Goal: Task Accomplishment & Management: Complete application form

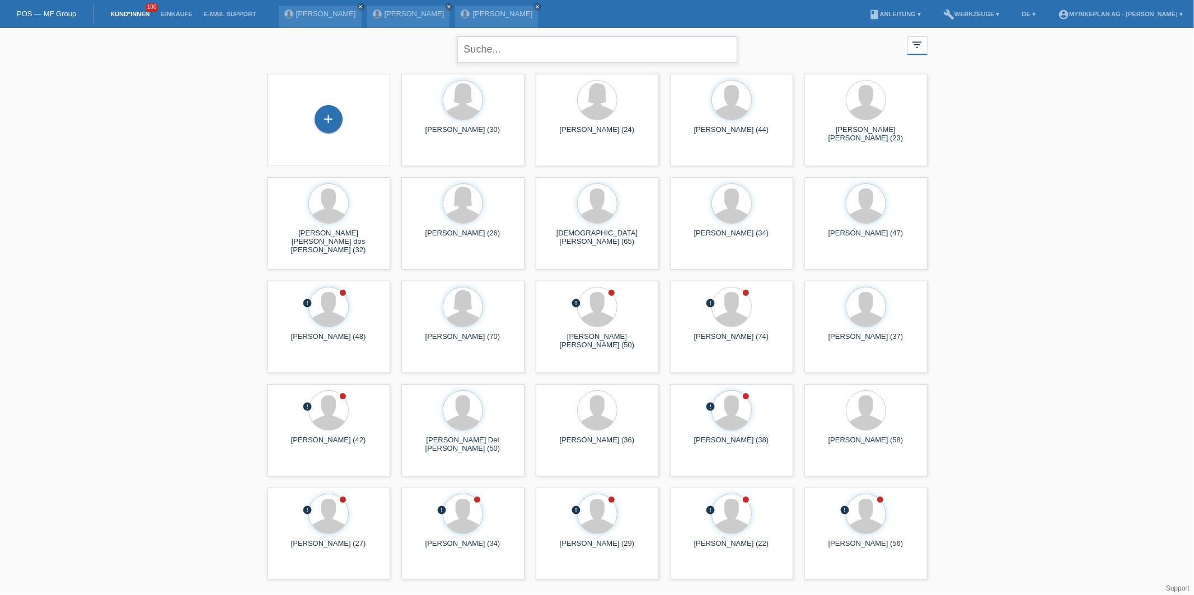
click at [506, 58] on input "text" at bounding box center [597, 49] width 280 height 26
type input "medina"
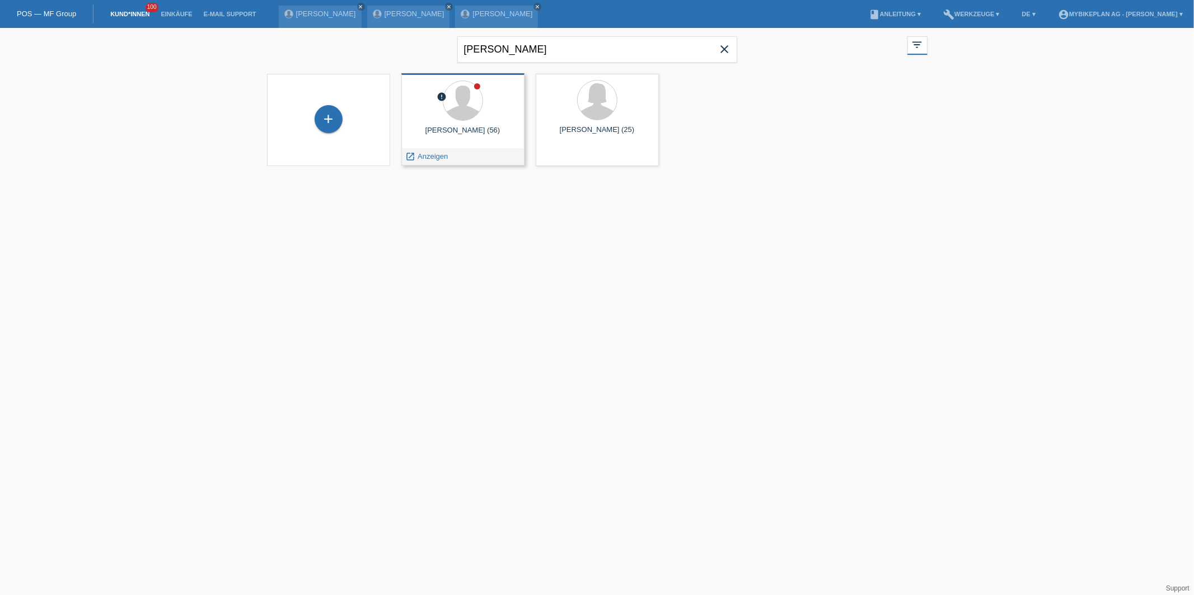
click at [414, 152] on div "error Gabriel Medina Reygadas (56) launch Anzeigen" at bounding box center [462, 119] width 123 height 92
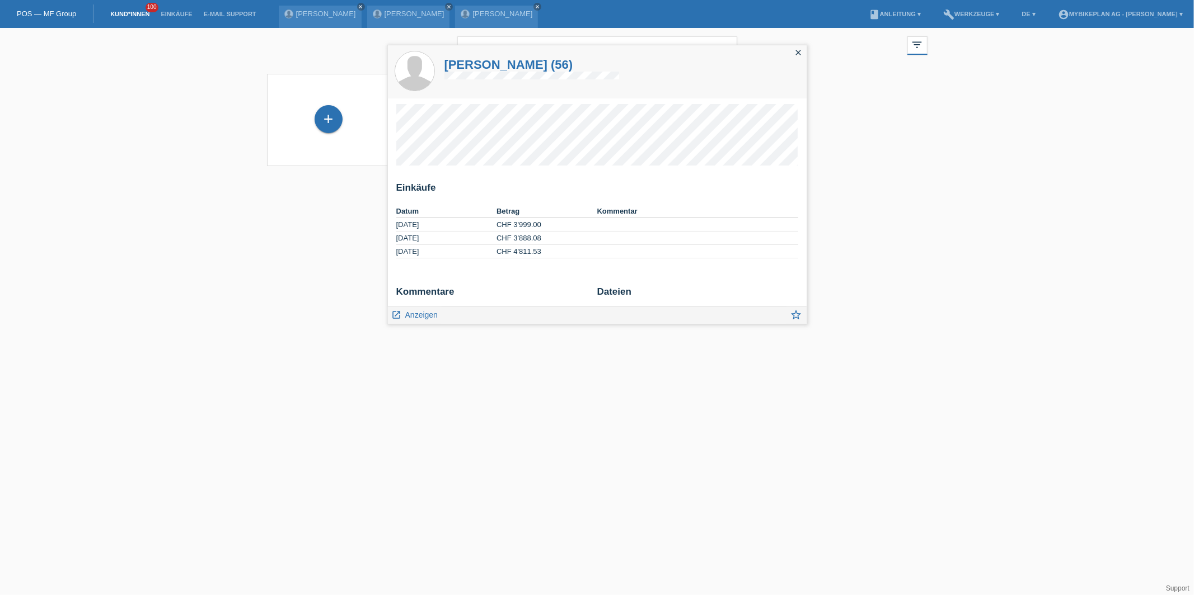
click at [339, 180] on html "POS — MF Group Kund*innen 100 Einkäufe E-Mail Support Jesus Cruz close close cl…" at bounding box center [597, 90] width 1194 height 180
click at [796, 60] on div "close" at bounding box center [799, 53] width 16 height 16
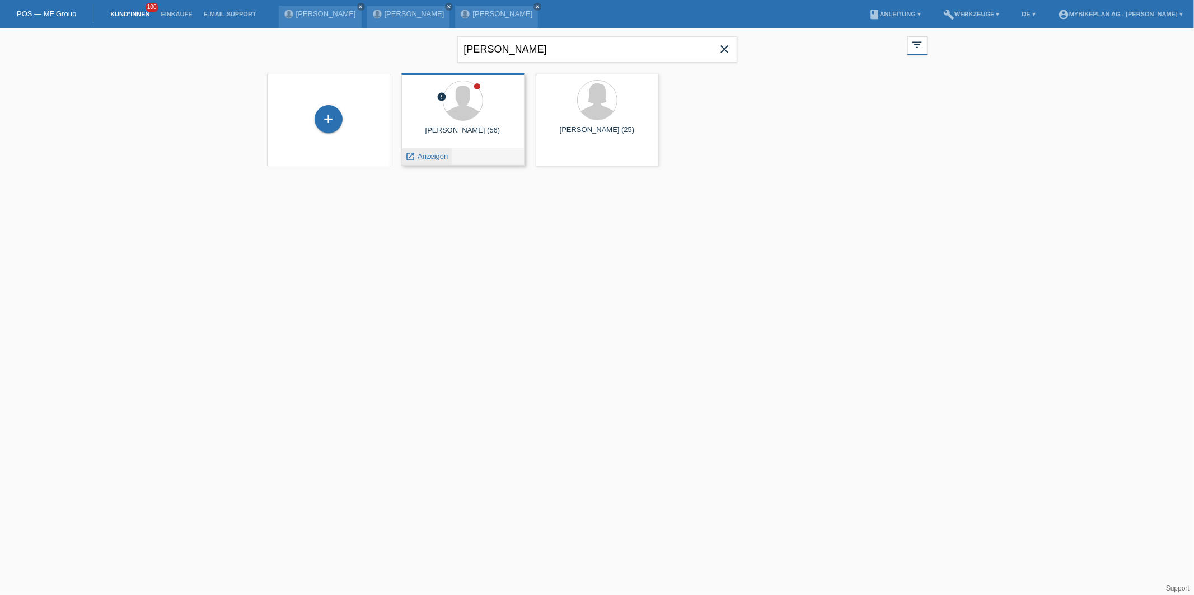
click at [430, 157] on span "Anzeigen" at bounding box center [432, 156] width 30 height 8
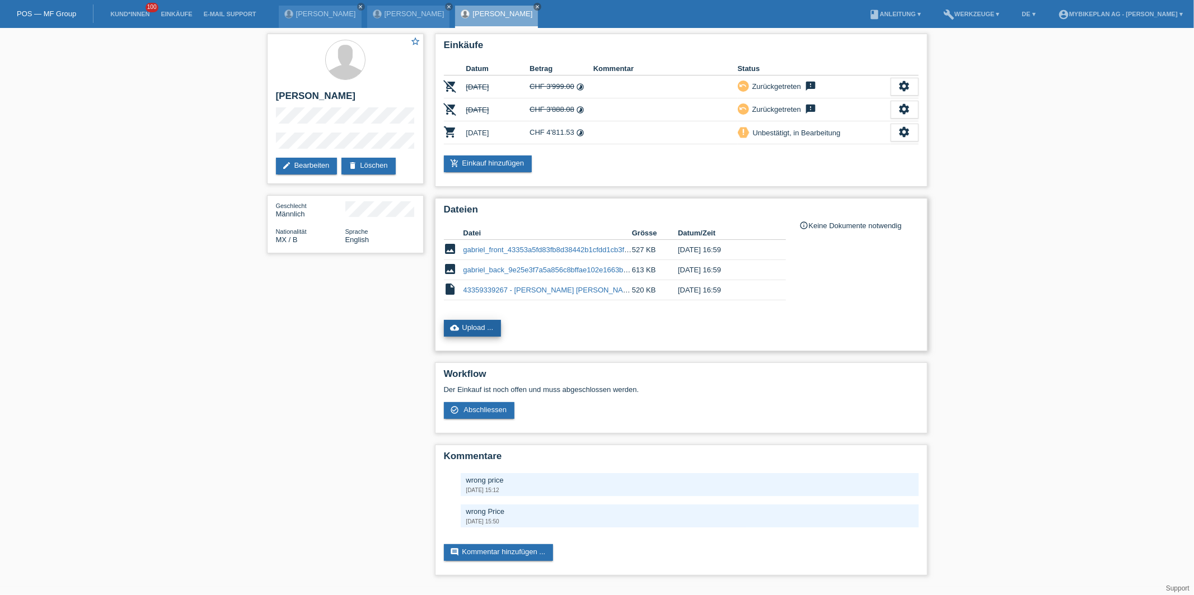
click at [494, 321] on link "cloud_upload Upload ..." at bounding box center [473, 328] width 58 height 17
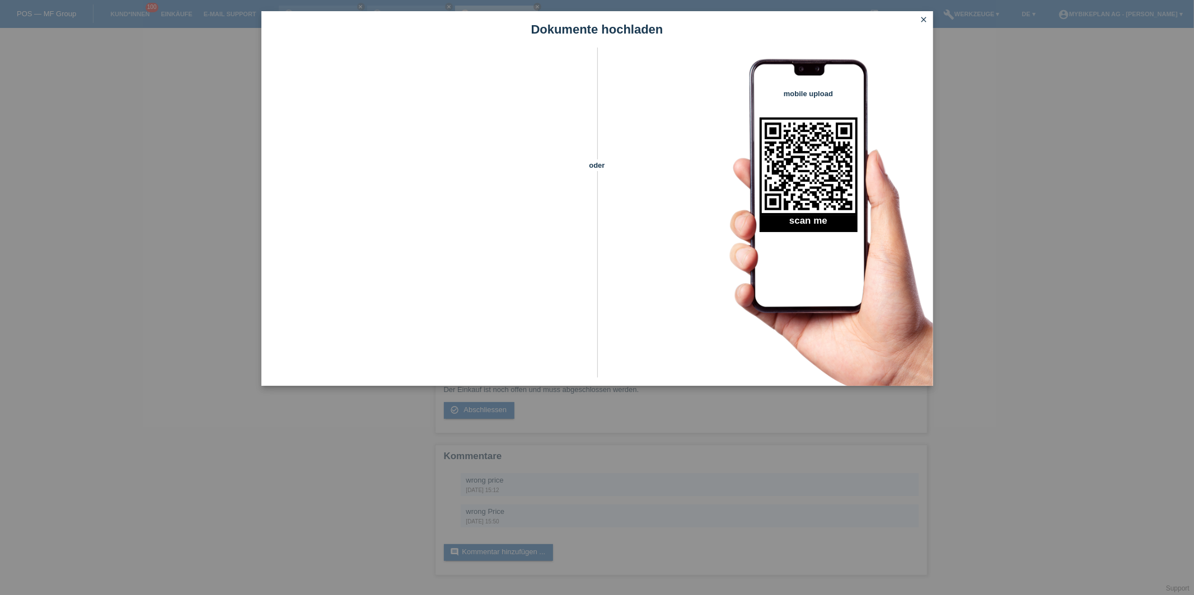
click at [236, 240] on div "Dokumente hochladen oder mobile upload scan me close" at bounding box center [597, 297] width 1194 height 595
click at [152, 128] on div "Dokumente hochladen oder mobile upload scan me close" at bounding box center [597, 297] width 1194 height 595
click at [314, 415] on div "Dokumente hochladen oder mobile upload scan me close" at bounding box center [597, 297] width 1194 height 595
click at [923, 17] on icon "close" at bounding box center [923, 19] width 9 height 9
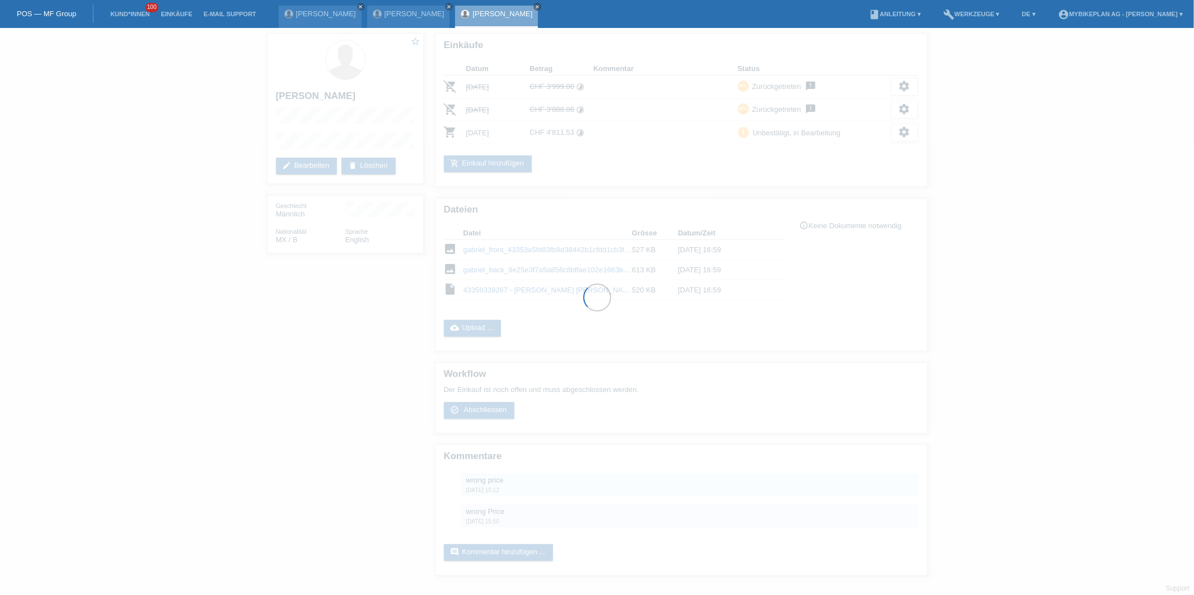
click at [131, 10] on li "Kund*innen 100" at bounding box center [130, 14] width 50 height 29
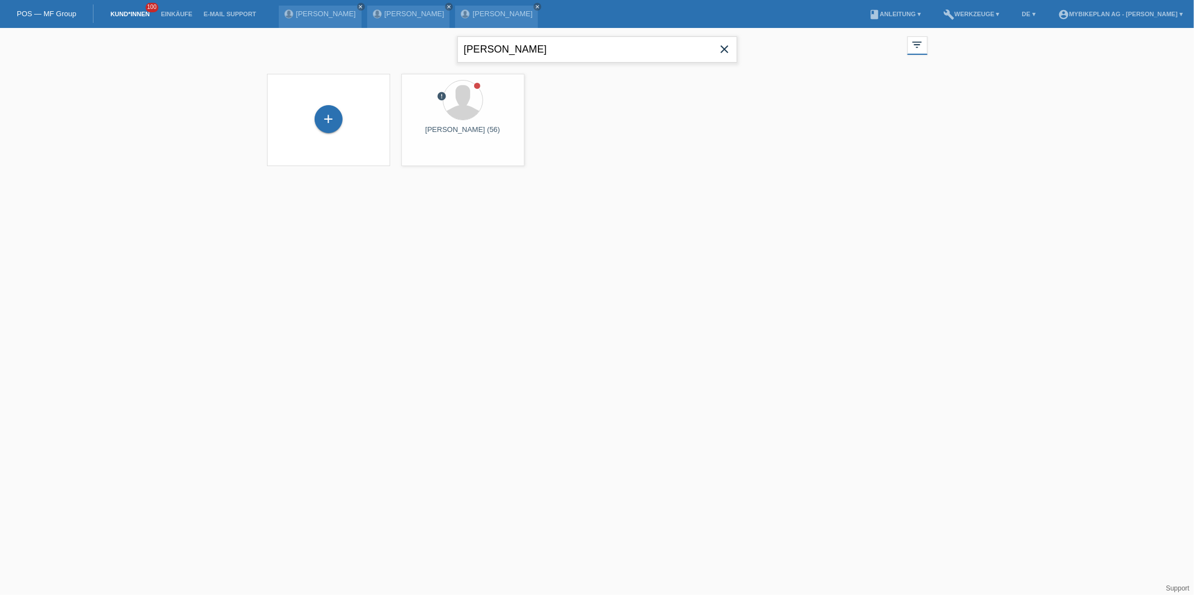
click at [509, 58] on input "[PERSON_NAME]" at bounding box center [597, 49] width 280 height 26
type input "zoa"
click at [426, 152] on span "Anzeigen" at bounding box center [432, 156] width 30 height 8
click at [526, 45] on input "zoa" at bounding box center [597, 49] width 280 height 26
type input "jean"
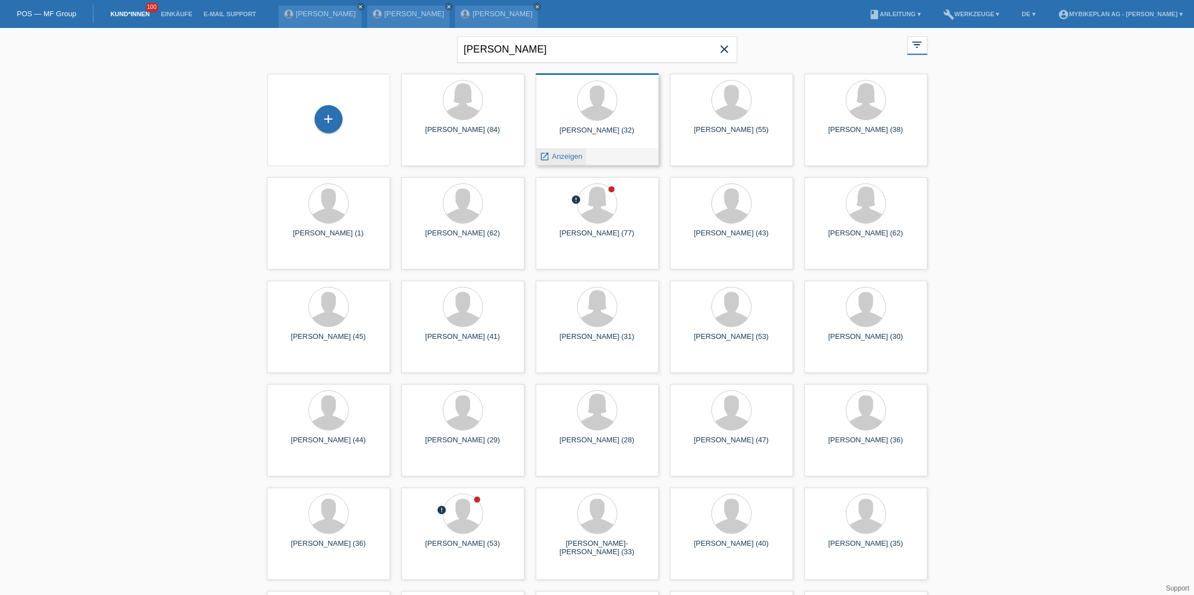
click at [551, 163] on div "launch Anzeigen" at bounding box center [561, 156] width 50 height 17
click at [557, 157] on span "Anzeigen" at bounding box center [567, 156] width 30 height 8
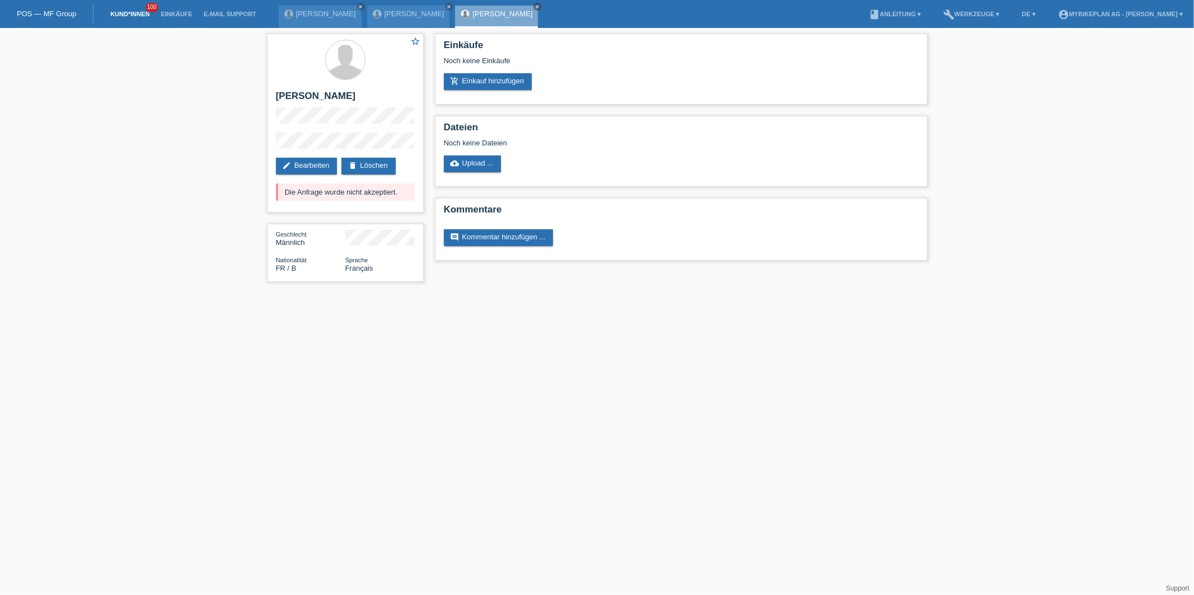
click at [118, 16] on link "Kund*innen" at bounding box center [130, 14] width 50 height 7
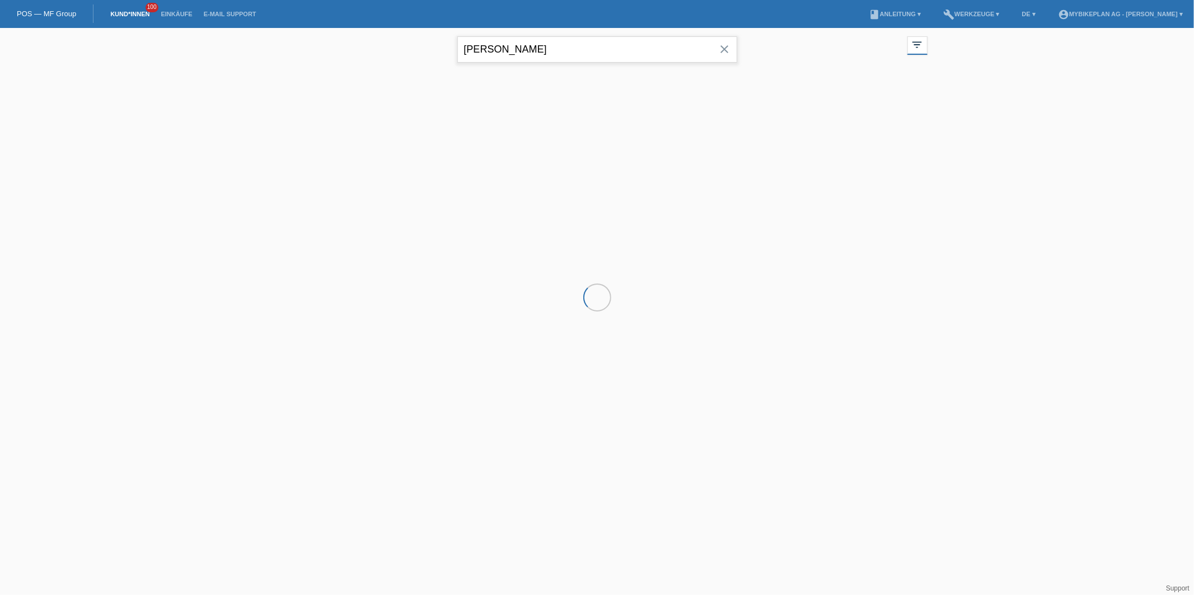
click at [514, 59] on input "[PERSON_NAME]" at bounding box center [597, 49] width 280 height 26
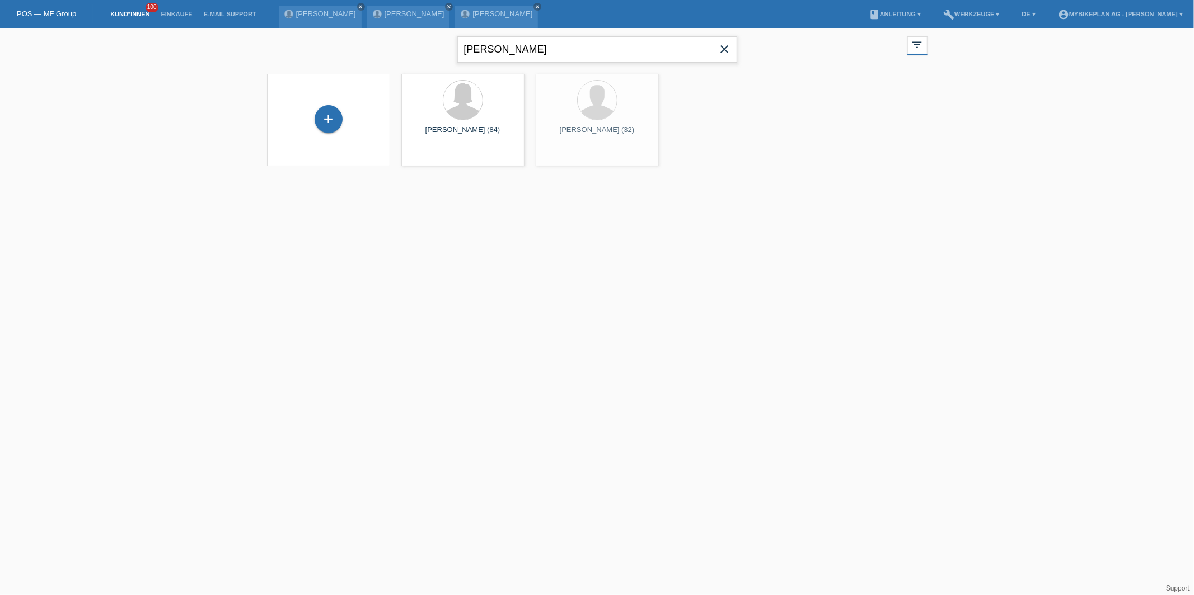
type input "marcel"
click at [420, 159] on span "Anzeigen" at bounding box center [432, 156] width 30 height 8
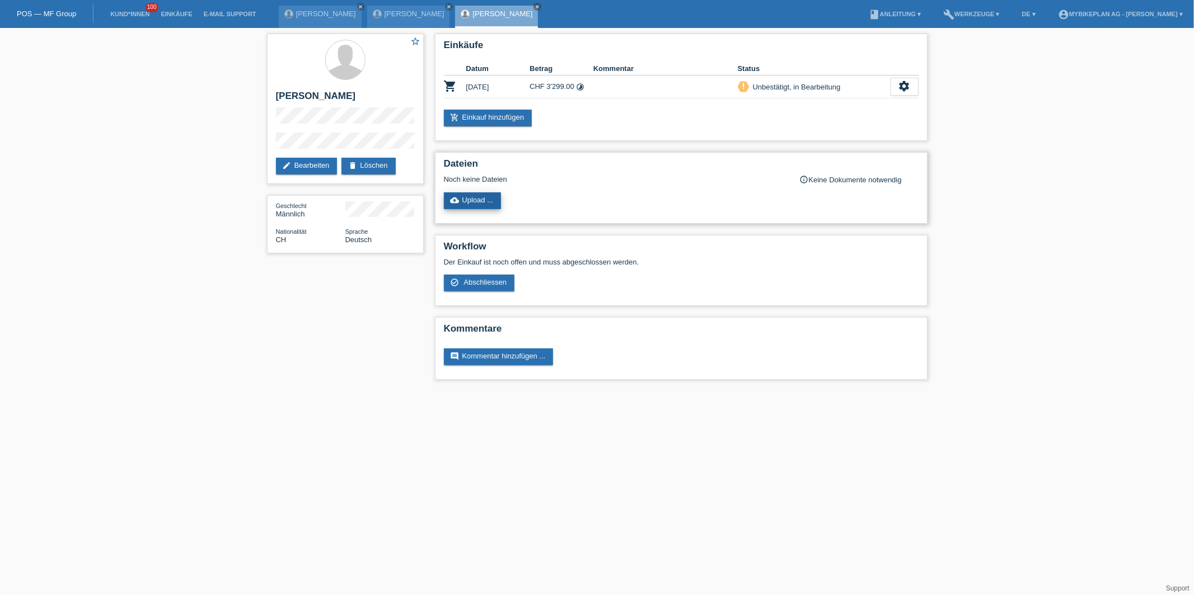
click at [477, 202] on link "cloud_upload Upload ..." at bounding box center [473, 201] width 58 height 17
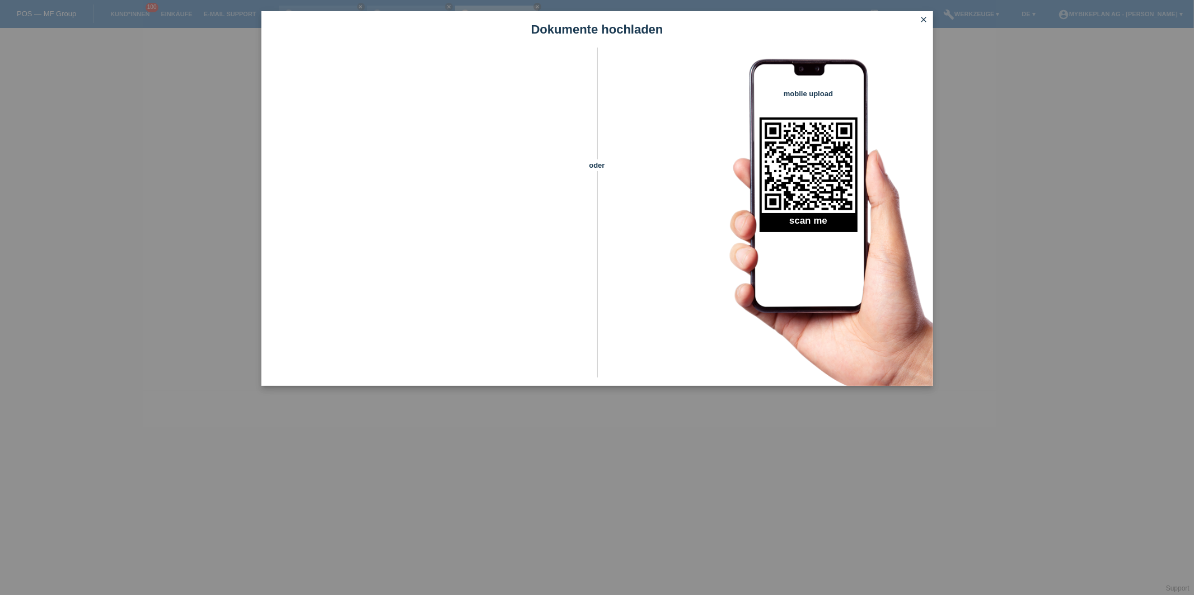
click at [925, 18] on icon "close" at bounding box center [923, 19] width 9 height 9
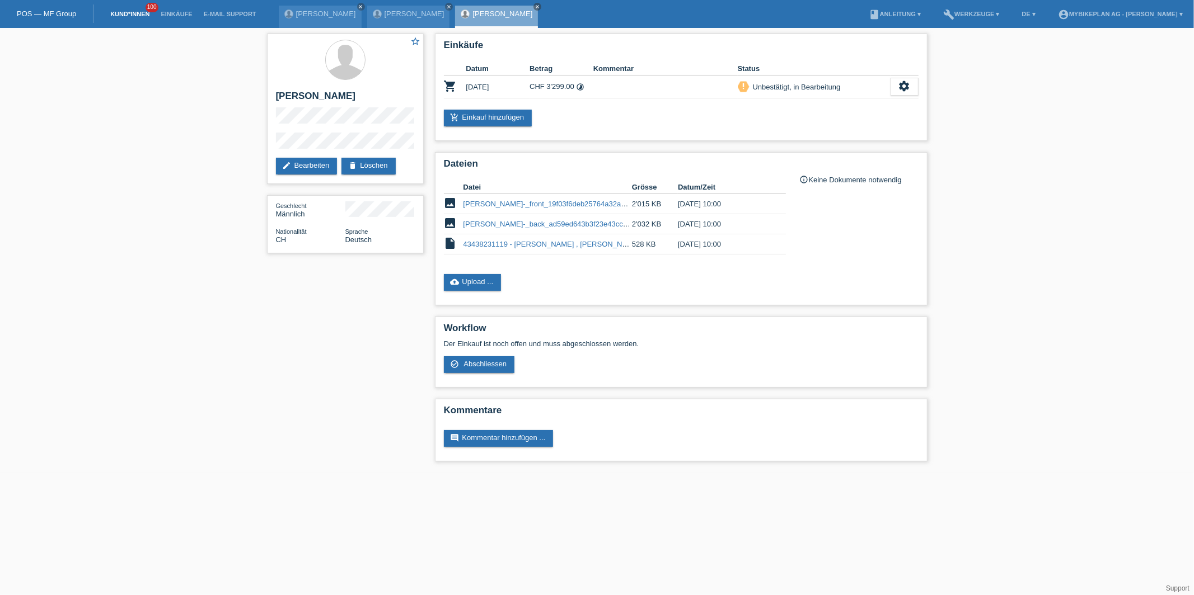
click at [144, 17] on link "Kund*innen" at bounding box center [130, 14] width 50 height 7
click at [135, 17] on link "Kund*innen" at bounding box center [130, 14] width 50 height 7
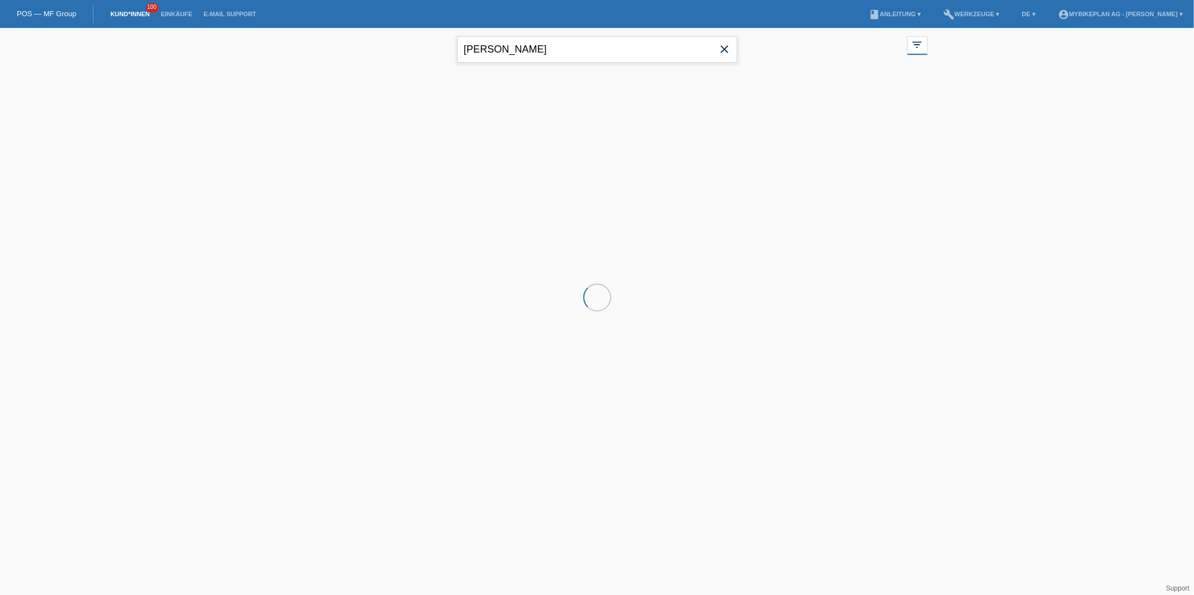
click at [533, 51] on input "[PERSON_NAME]" at bounding box center [597, 49] width 280 height 26
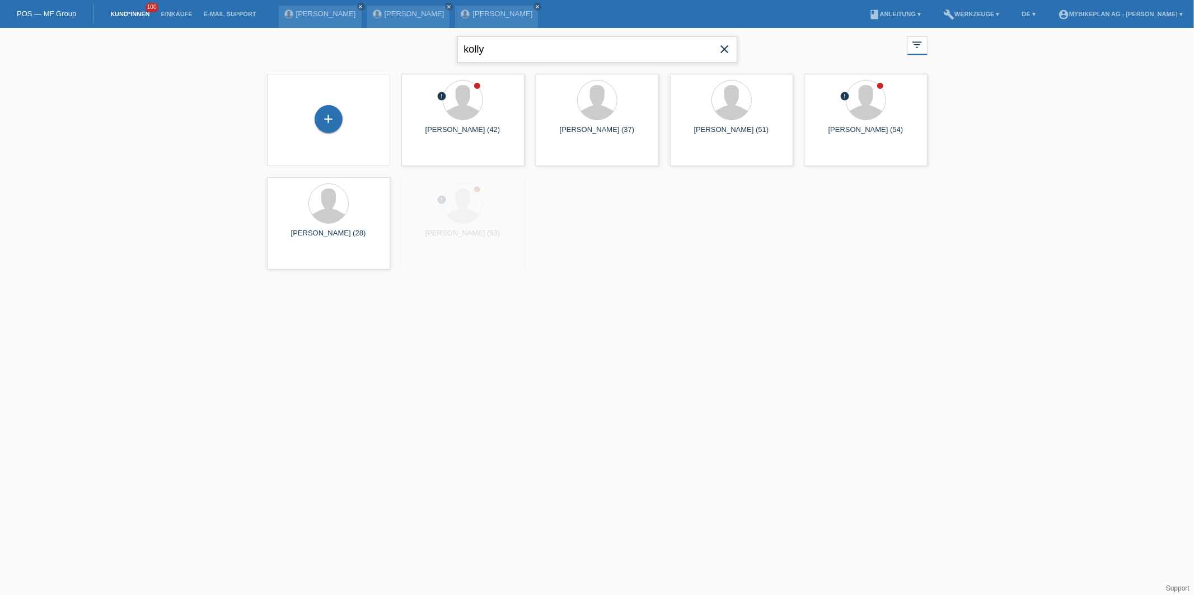
type input "kolly"
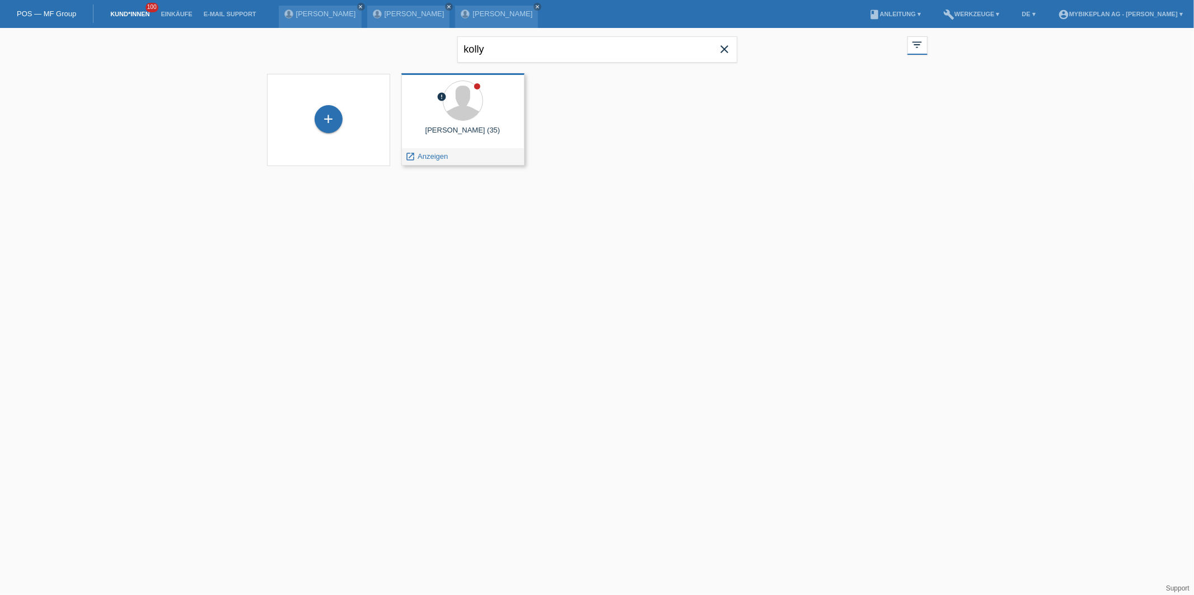
click at [439, 138] on div "[PERSON_NAME] (35)" at bounding box center [462, 135] width 105 height 18
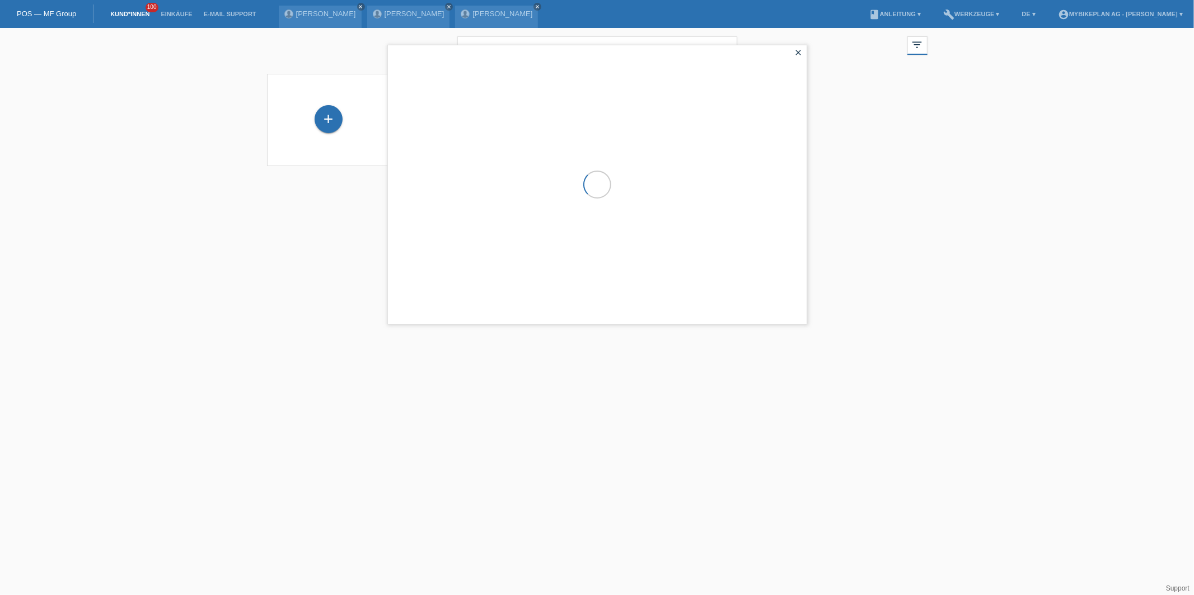
click at [363, 180] on html "POS — MF Group Kund*innen 100 Einkäufe E-Mail Support [PERSON_NAME] close [PERS…" at bounding box center [597, 90] width 1194 height 180
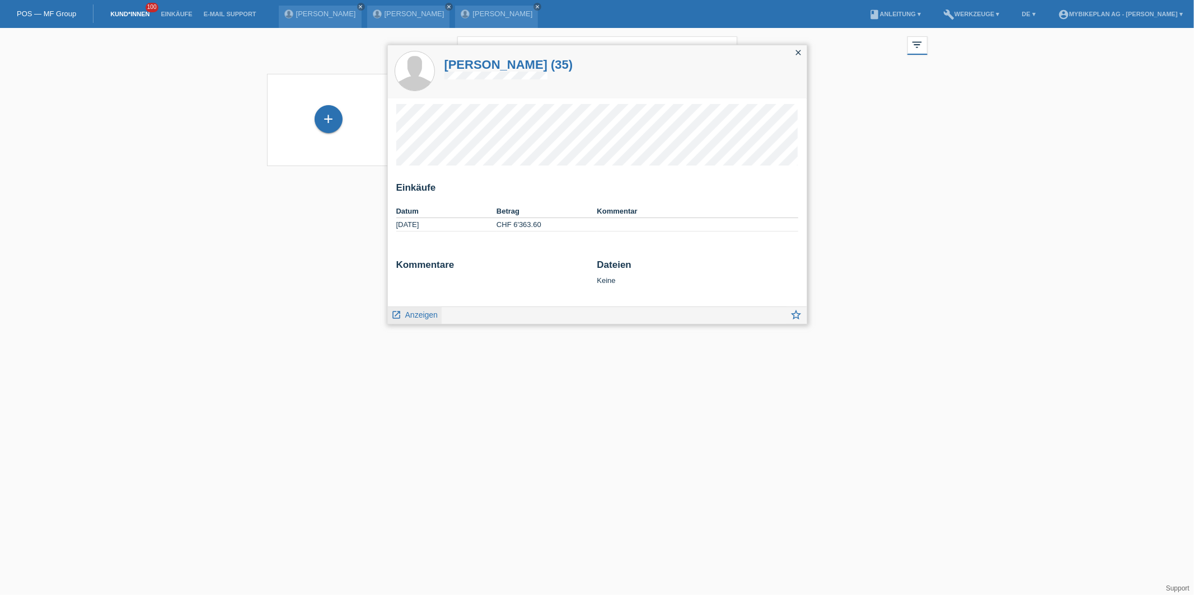
click at [425, 318] on span "Anzeigen" at bounding box center [421, 315] width 32 height 9
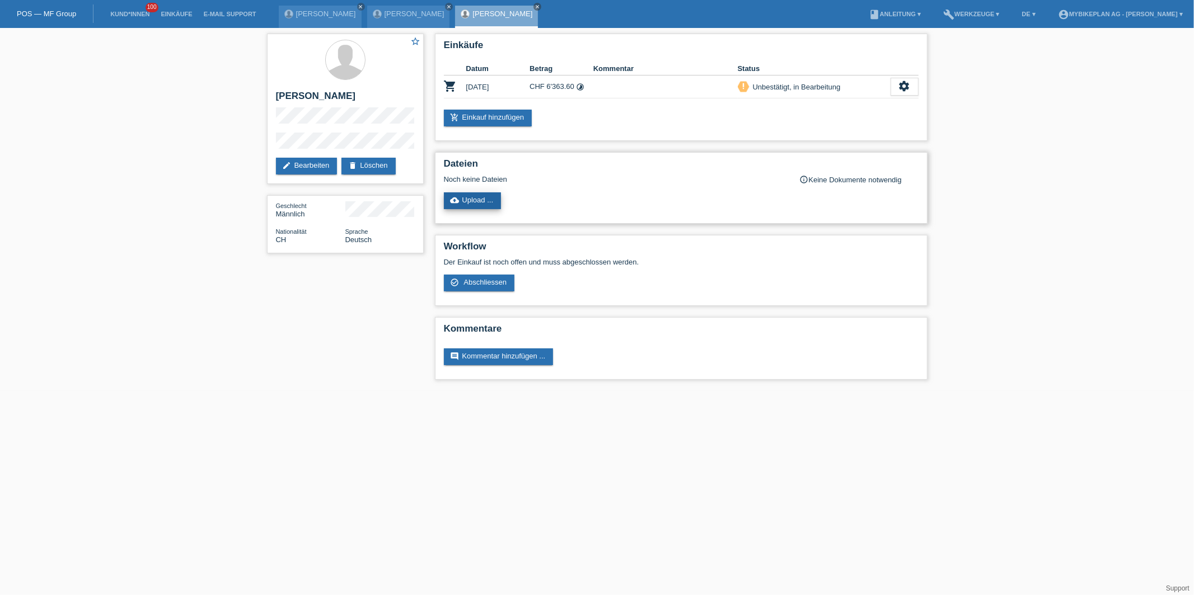
click at [470, 203] on link "cloud_upload Upload ..." at bounding box center [473, 201] width 58 height 17
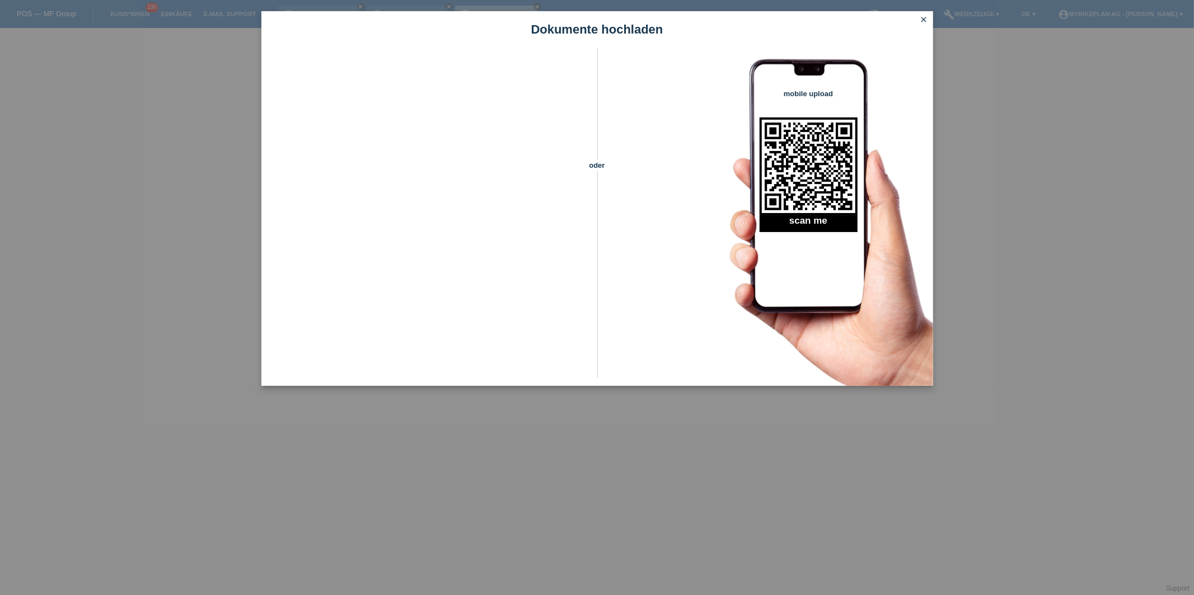
click at [922, 20] on icon "close" at bounding box center [923, 19] width 9 height 9
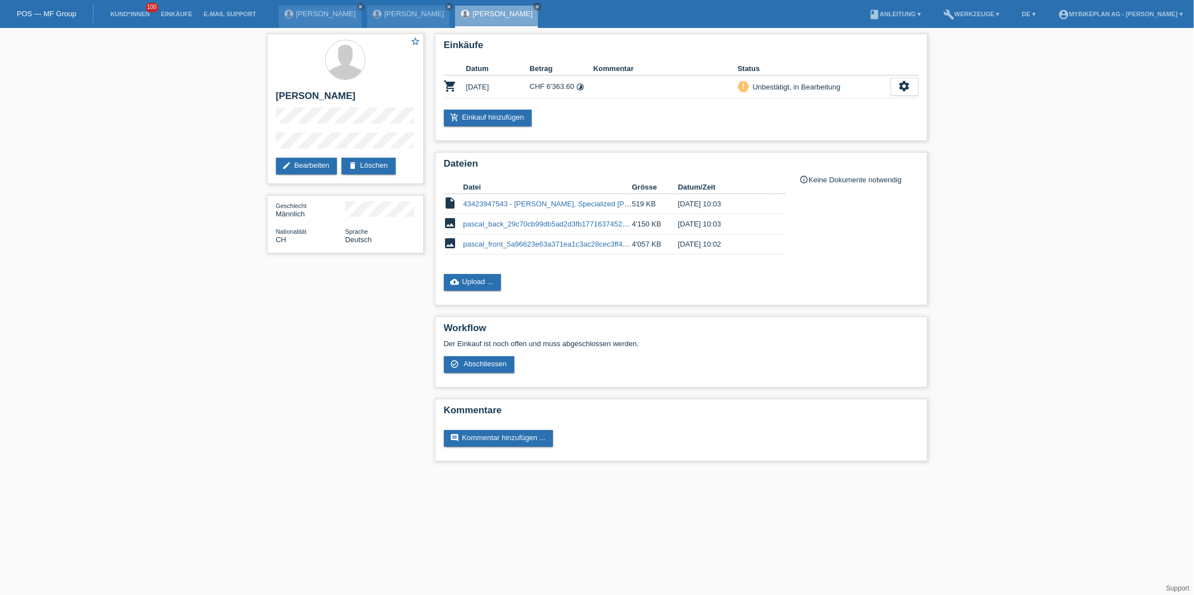
click at [134, 7] on li "Kund*innen 100" at bounding box center [130, 14] width 50 height 29
click at [134, 11] on link "Kund*innen" at bounding box center [130, 14] width 50 height 7
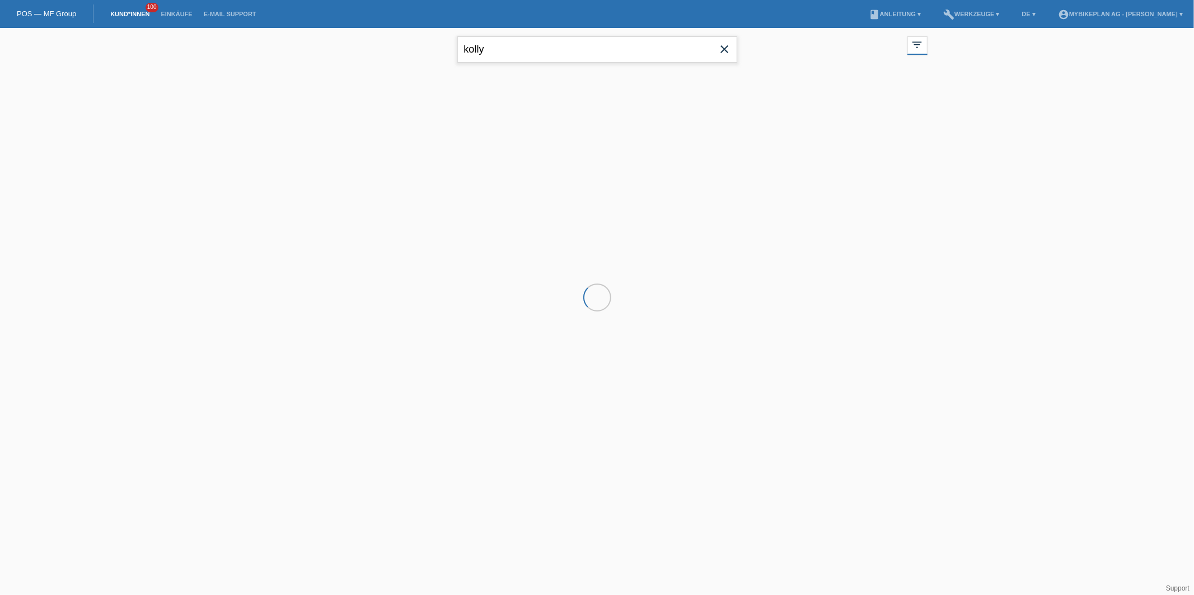
click at [527, 55] on input "kolly" at bounding box center [597, 49] width 280 height 26
paste input "[PERSON_NAME]"
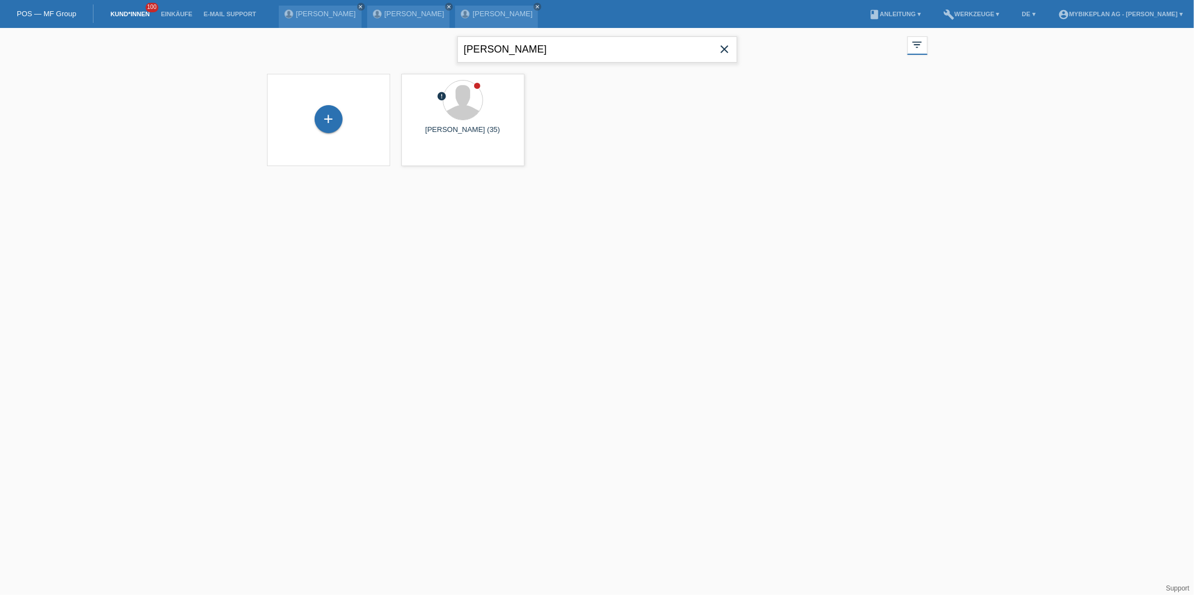
type input "[PERSON_NAME]"
click at [419, 154] on span "Anzeigen" at bounding box center [432, 156] width 30 height 8
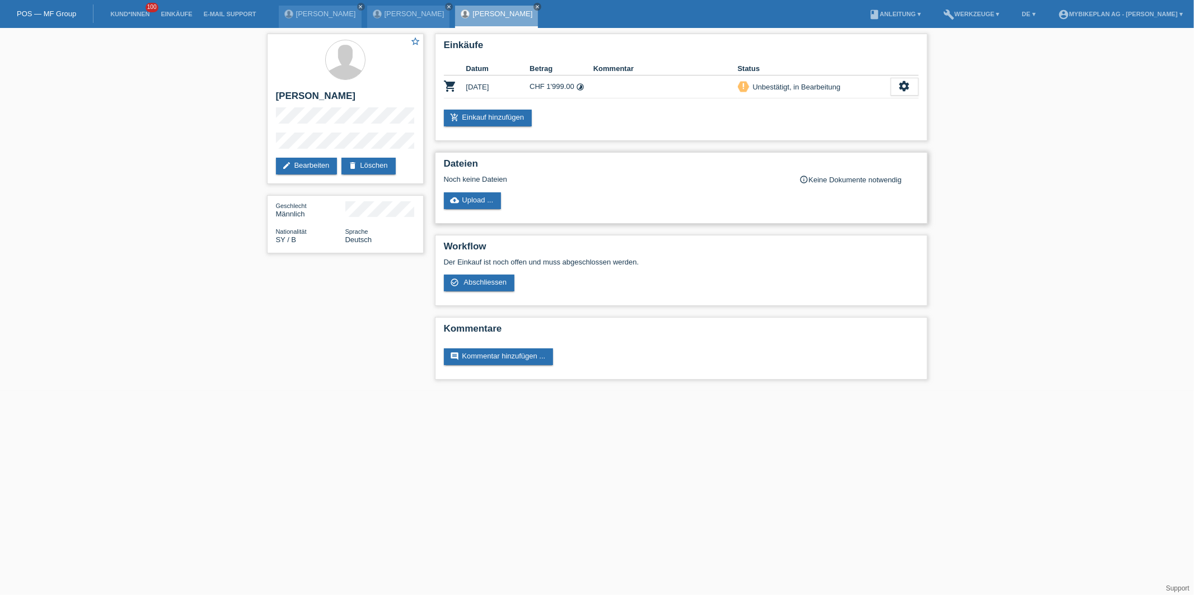
click at [476, 219] on div "Dateien Noch keine Dateien info_outline Keine Dokumente notwendig cloud_upload …" at bounding box center [681, 188] width 492 height 72
click at [475, 201] on link "cloud_upload Upload ..." at bounding box center [473, 201] width 58 height 17
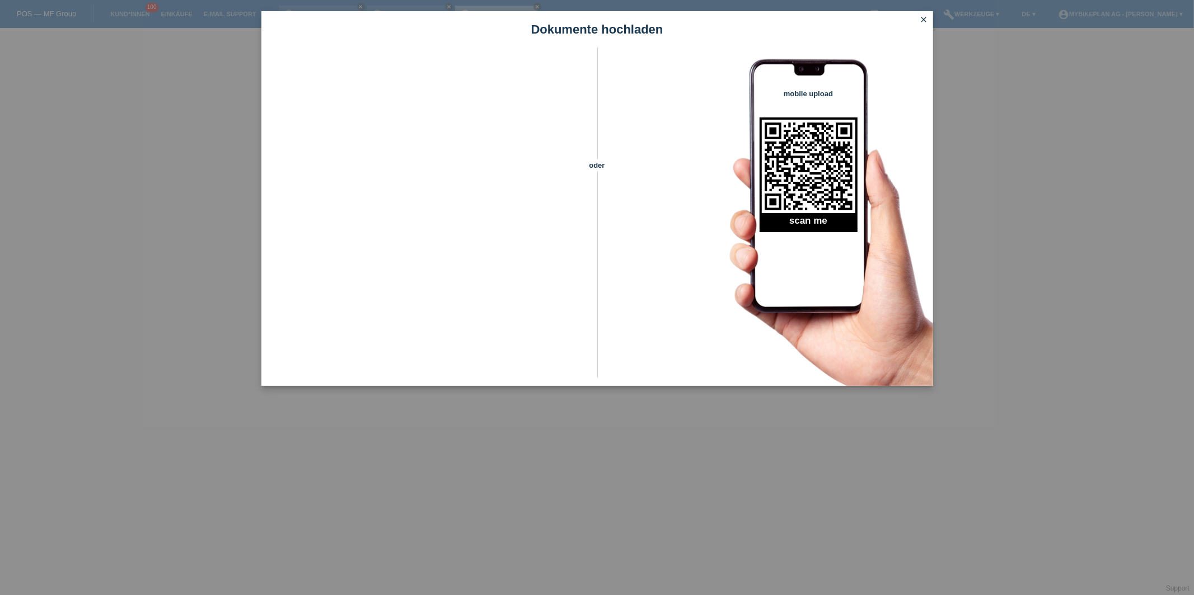
click at [925, 19] on icon "close" at bounding box center [923, 19] width 9 height 9
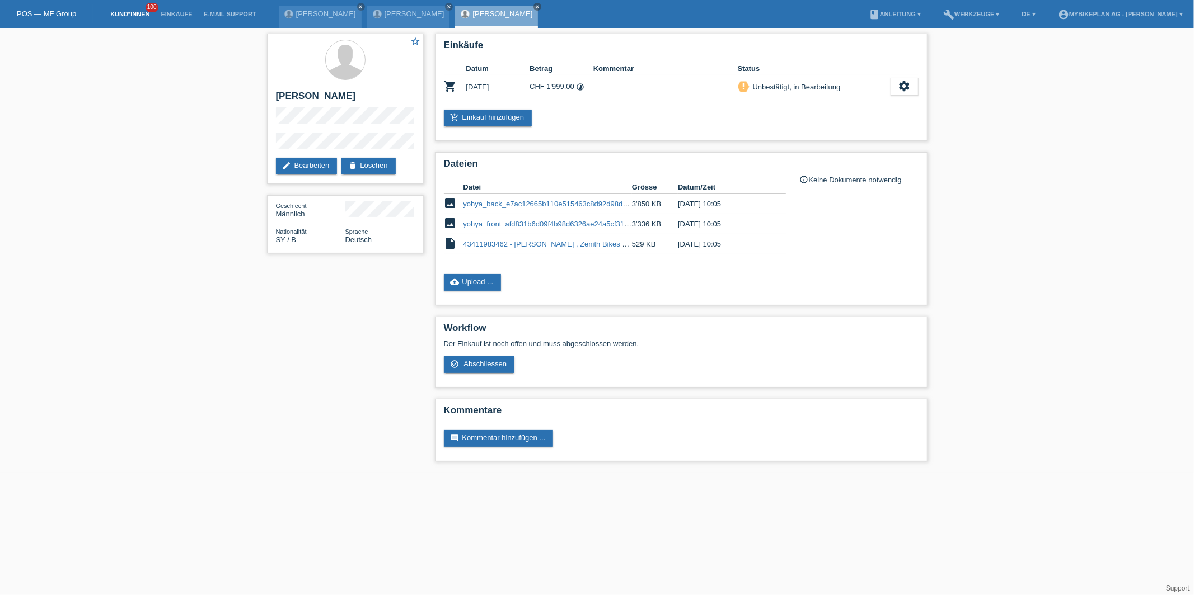
click at [137, 12] on link "Kund*innen" at bounding box center [130, 14] width 50 height 7
click at [135, 17] on link "Kund*innen" at bounding box center [130, 14] width 50 height 7
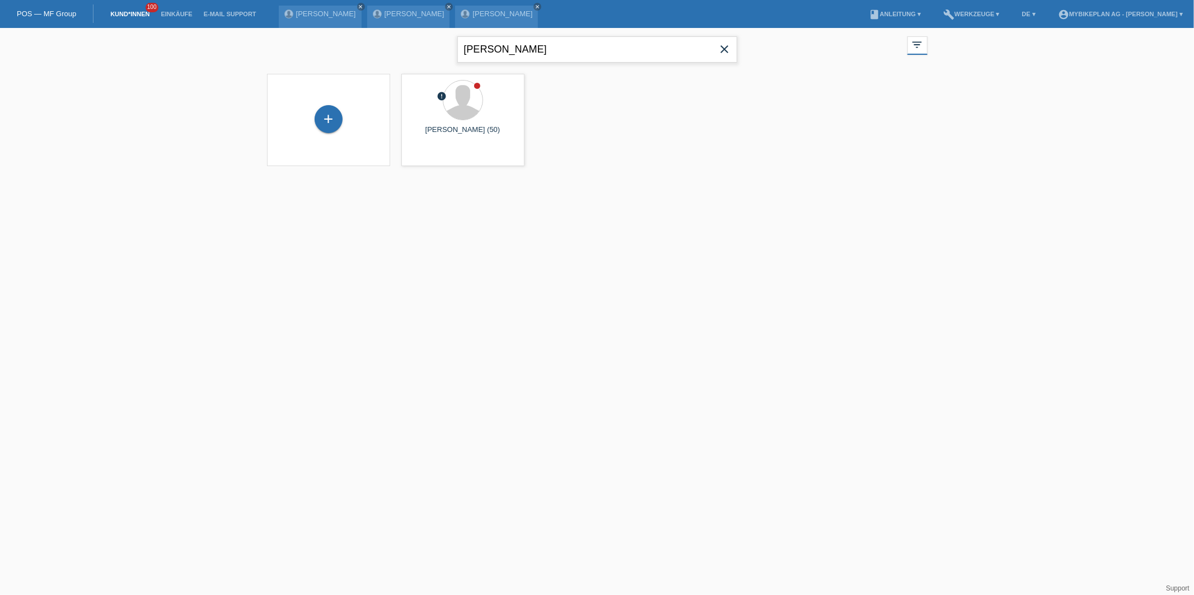
click at [523, 48] on input "Yohya" at bounding box center [597, 49] width 280 height 26
type input "bourquin"
click at [413, 159] on icon "launch" at bounding box center [411, 157] width 10 height 10
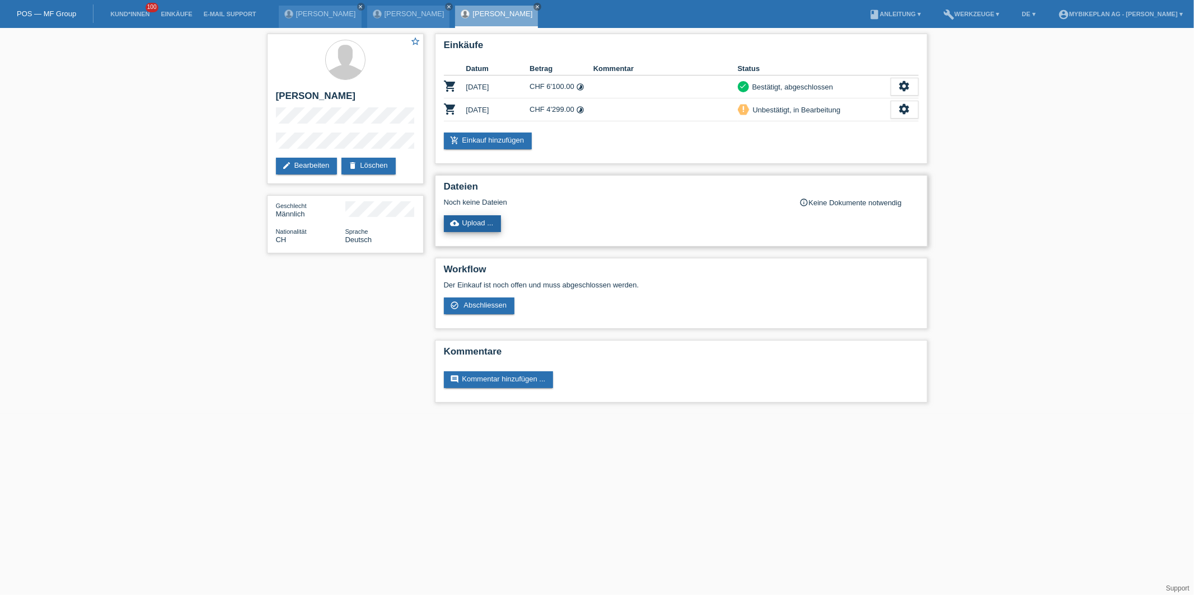
click at [487, 224] on link "cloud_upload Upload ..." at bounding box center [473, 223] width 58 height 17
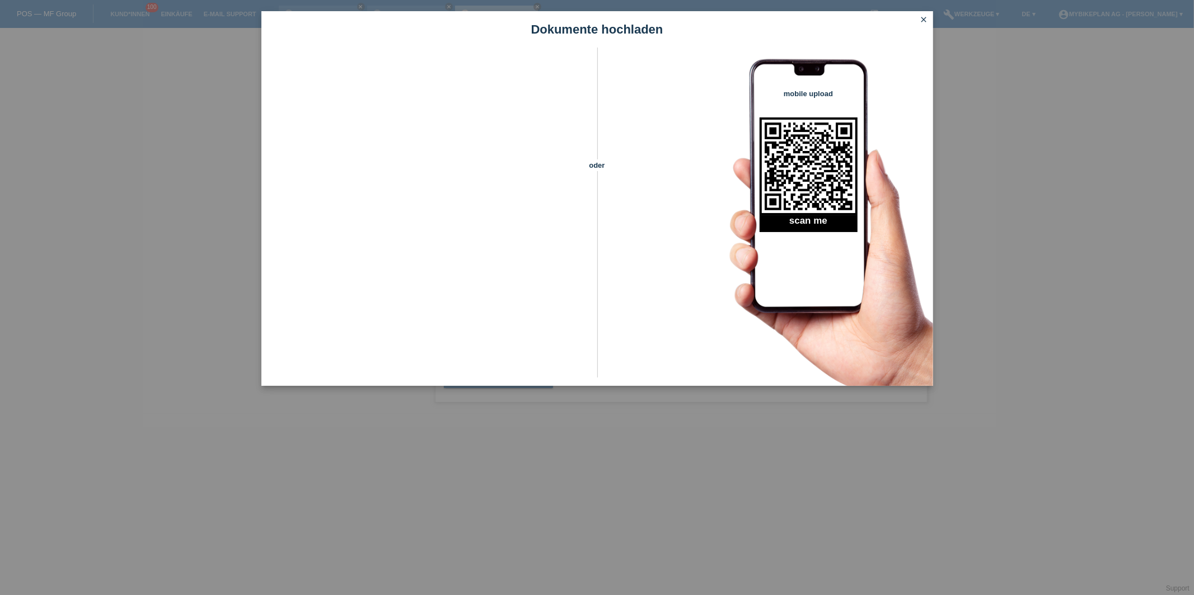
click at [181, 236] on div "Dokumente hochladen oder mobile upload scan me close" at bounding box center [597, 297] width 1194 height 595
click at [915, 10] on div "Dokumente hochladen oder mobile upload scan me close" at bounding box center [597, 297] width 1194 height 595
click at [918, 18] on link "close" at bounding box center [924, 20] width 15 height 13
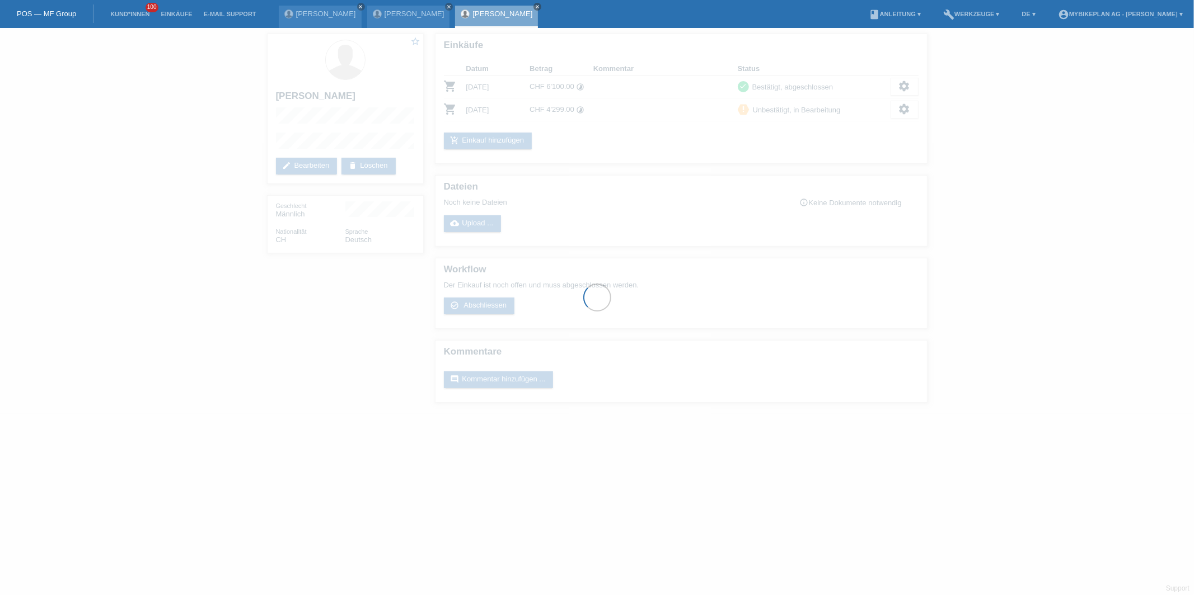
click at [139, 18] on li "Kund*innen 100" at bounding box center [130, 14] width 50 height 29
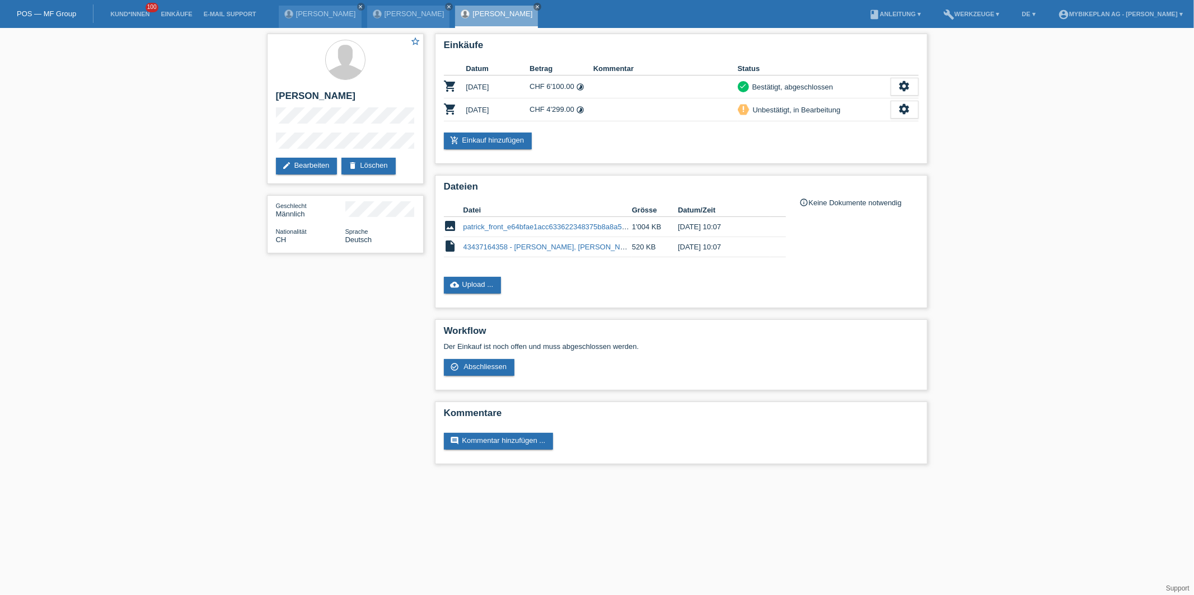
click at [130, 13] on link "Kund*innen" at bounding box center [130, 14] width 50 height 7
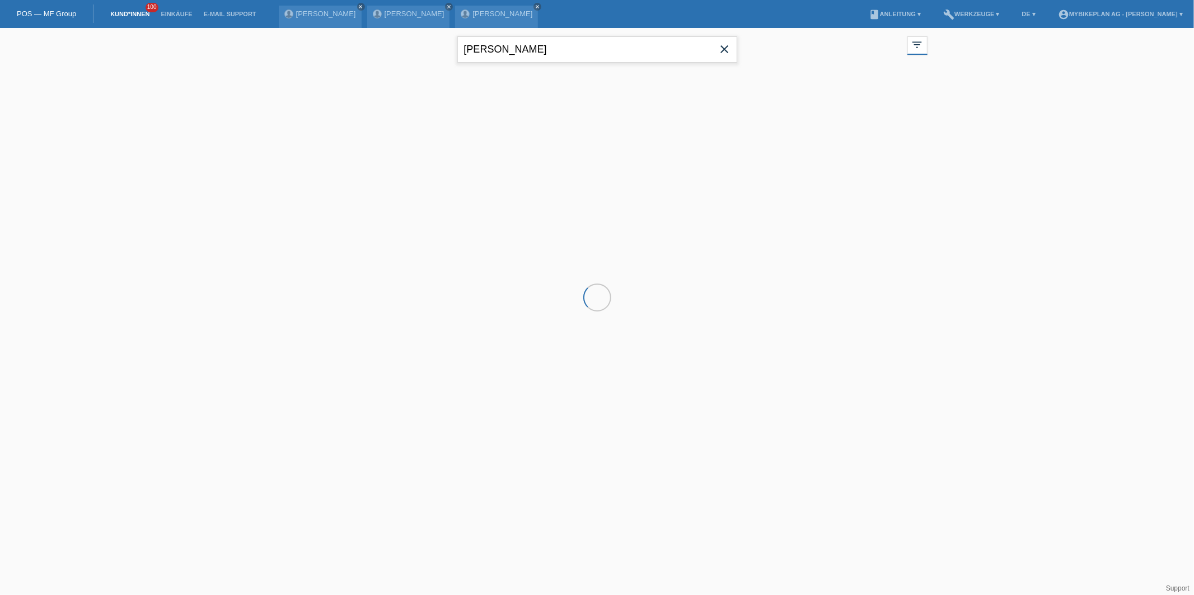
click at [521, 53] on input "bourquin" at bounding box center [597, 49] width 280 height 26
type input "[PERSON_NAME]"
click at [426, 173] on div "+ error Stefan Amacker (33) launch Anzeigen" at bounding box center [597, 124] width 672 height 112
click at [426, 153] on div "launch Anzeigen" at bounding box center [427, 156] width 50 height 17
click at [428, 157] on span "Anzeigen" at bounding box center [432, 156] width 30 height 8
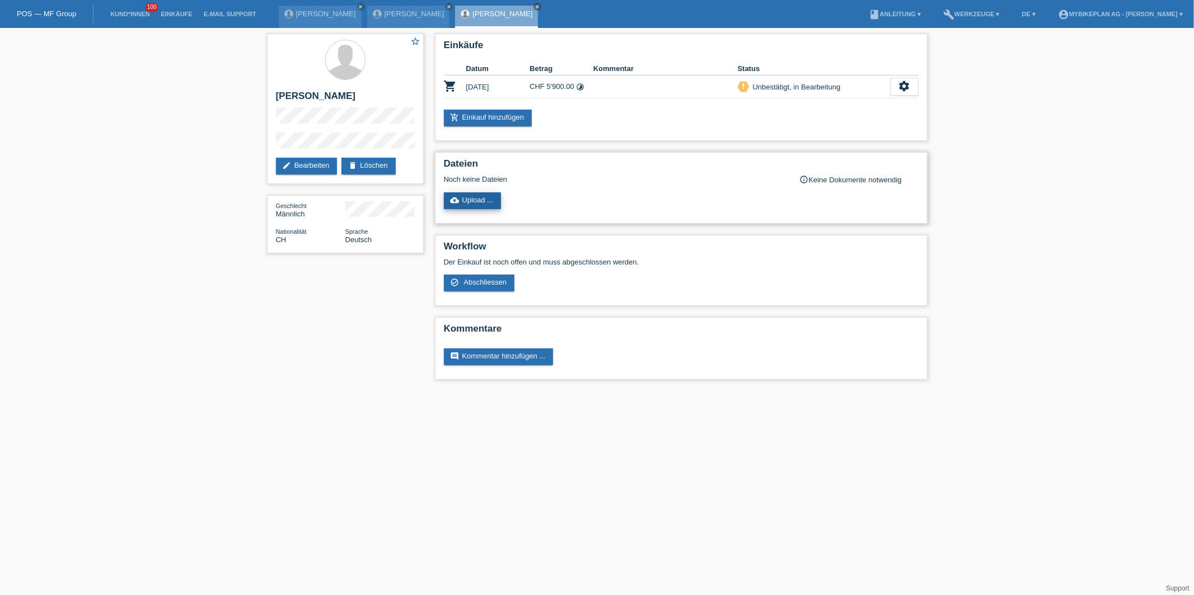
click at [452, 204] on icon "cloud_upload" at bounding box center [455, 200] width 9 height 9
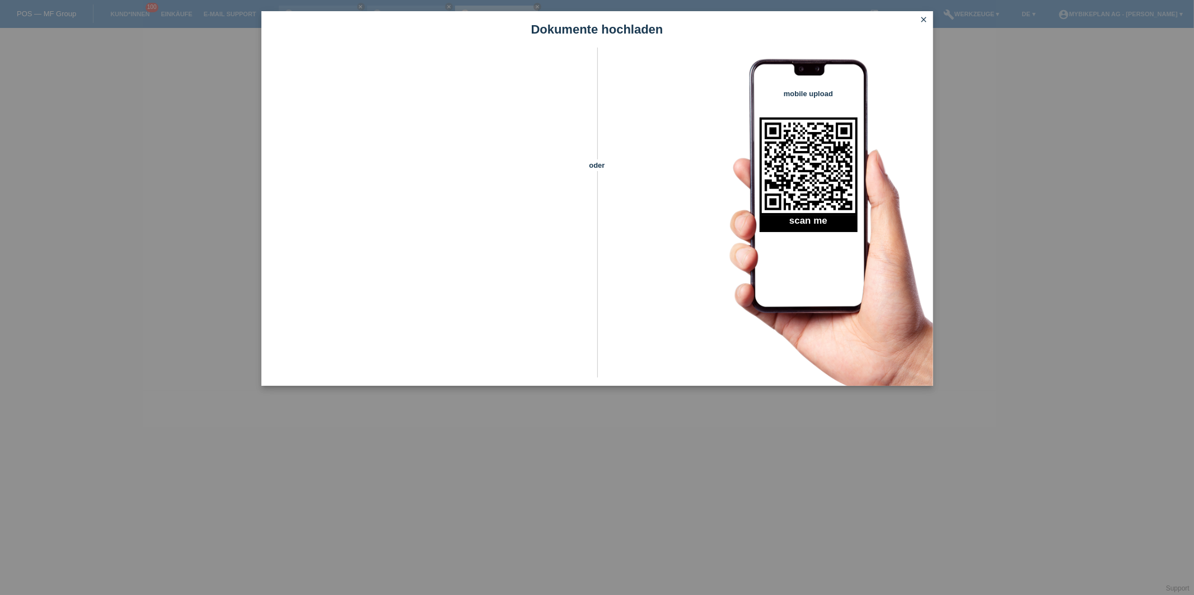
click at [923, 16] on icon "close" at bounding box center [923, 19] width 9 height 9
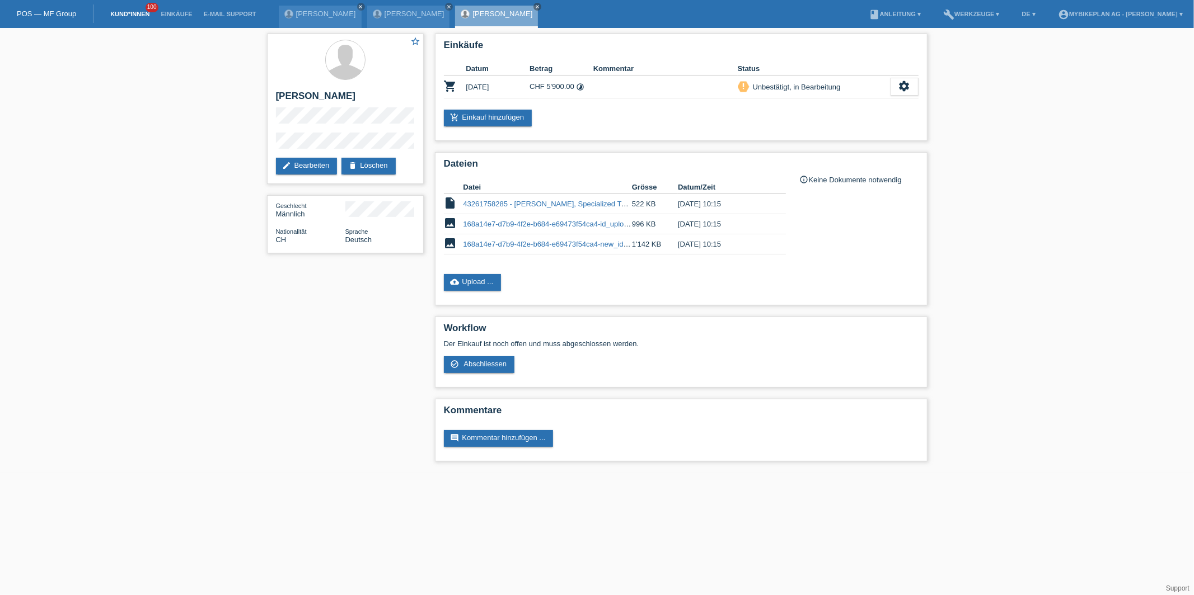
click at [123, 15] on link "Kund*innen" at bounding box center [130, 14] width 50 height 7
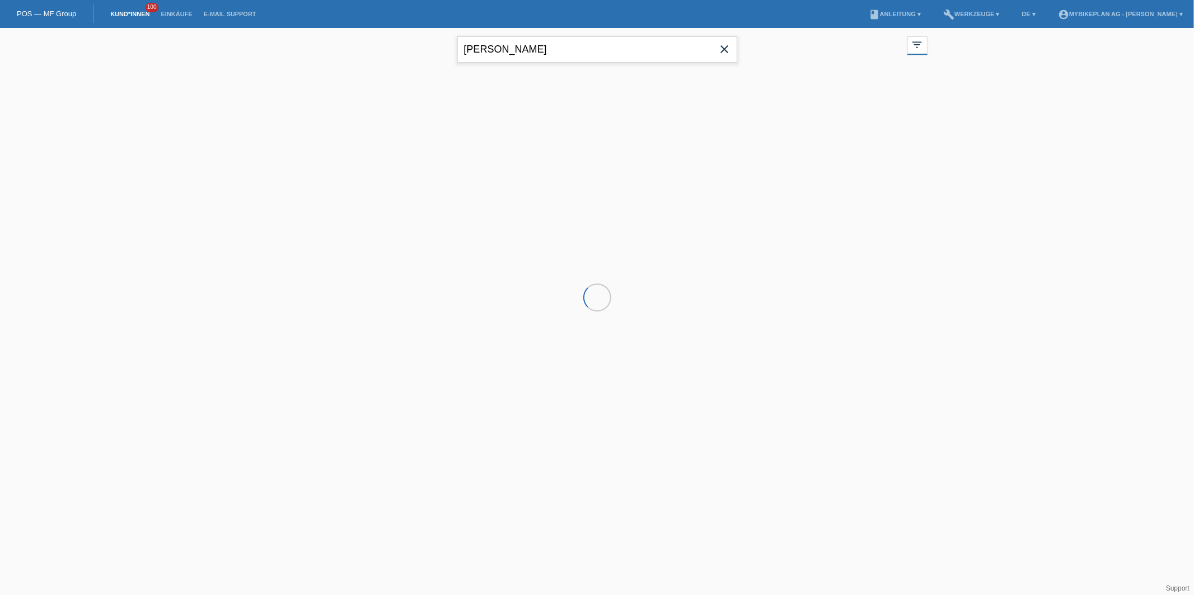
click at [493, 51] on input "[PERSON_NAME]" at bounding box center [597, 49] width 280 height 26
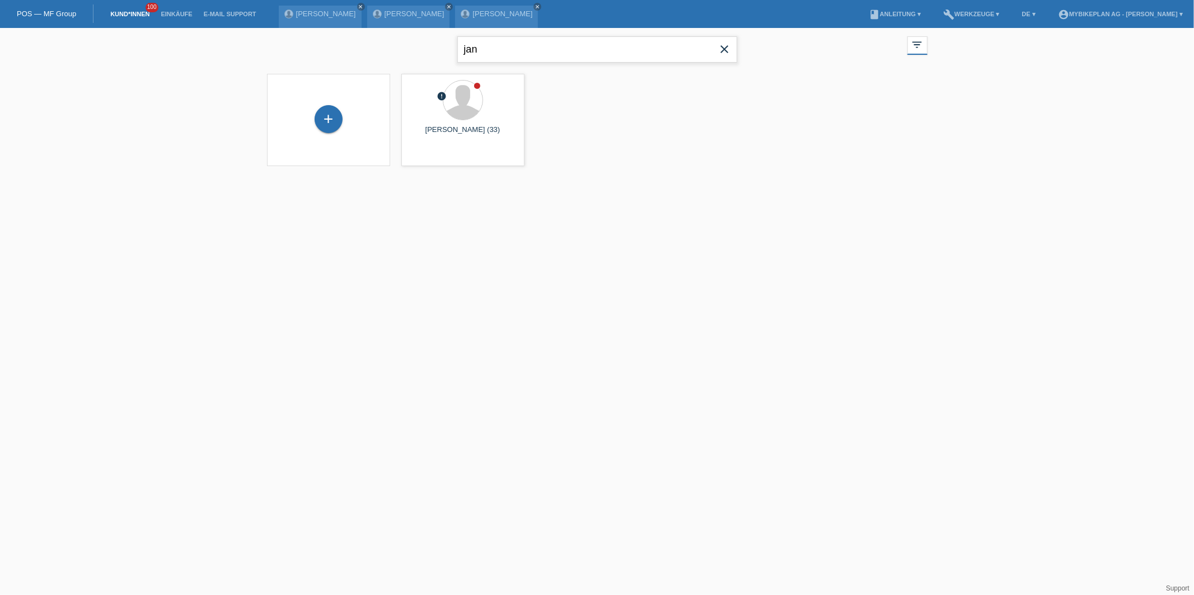
type input "jan"
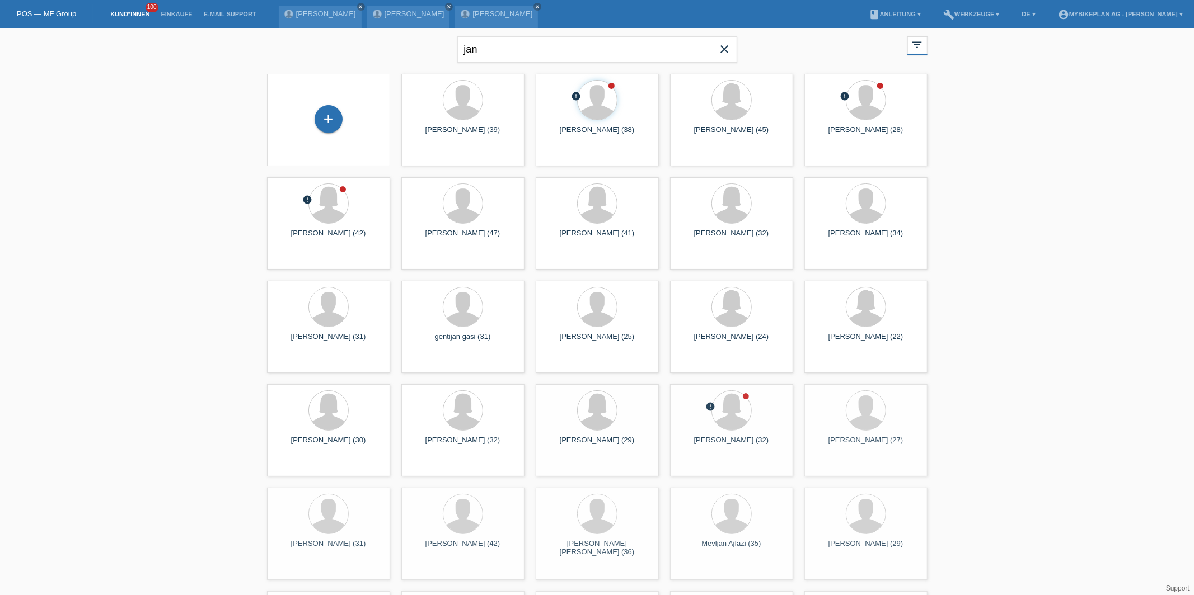
click at [563, 158] on span "Anzeigen" at bounding box center [567, 156] width 30 height 8
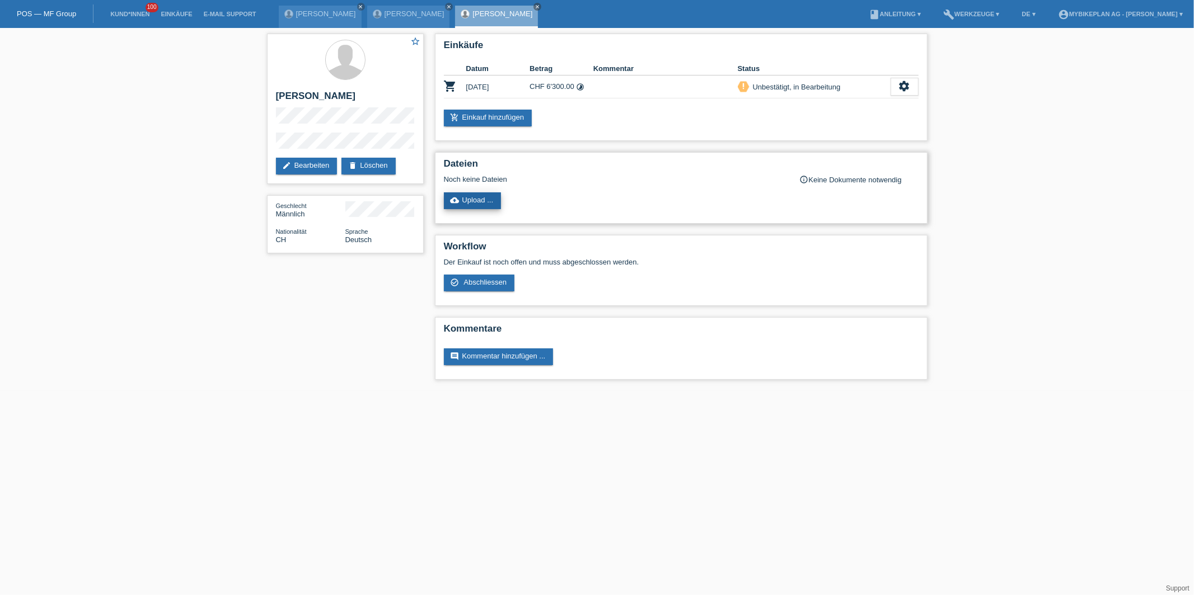
click at [501, 195] on link "cloud_upload Upload ..." at bounding box center [473, 201] width 58 height 17
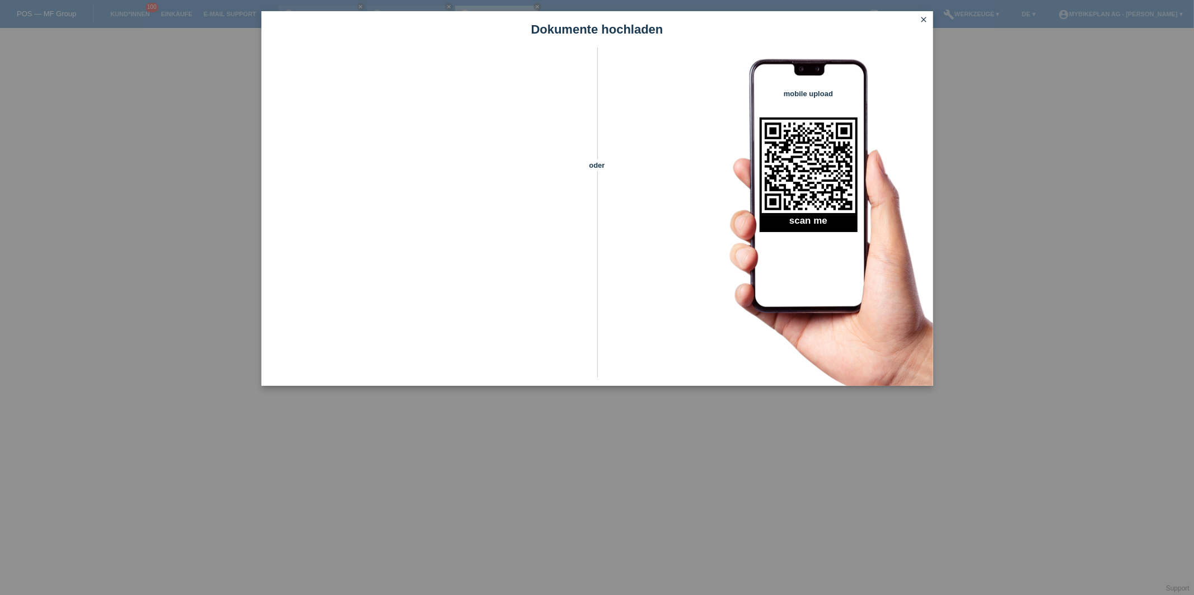
click at [219, 163] on div "Dokumente hochladen oder mobile upload scan me close" at bounding box center [597, 297] width 1194 height 595
click at [916, 23] on h1 "Dokumente hochladen" at bounding box center [597, 29] width 672 height 14
click at [925, 18] on icon "close" at bounding box center [923, 19] width 9 height 9
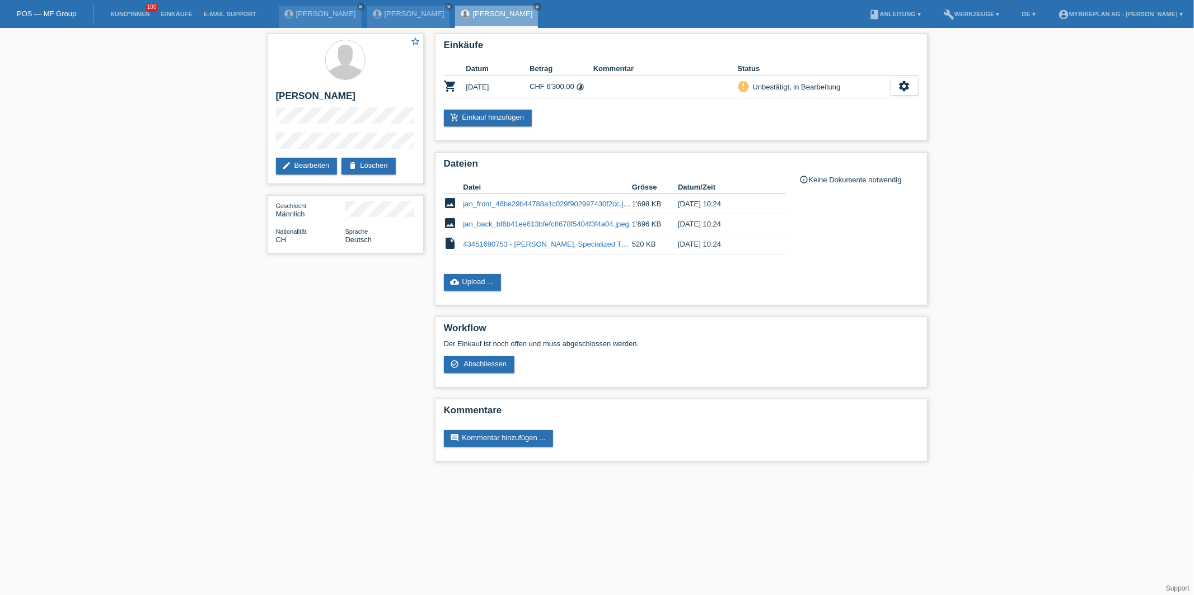
click at [128, 25] on li "Kund*innen 100" at bounding box center [130, 14] width 50 height 29
click at [130, 21] on li "Kund*innen 100" at bounding box center [130, 14] width 50 height 29
click at [130, 16] on link "Kund*innen" at bounding box center [130, 14] width 50 height 7
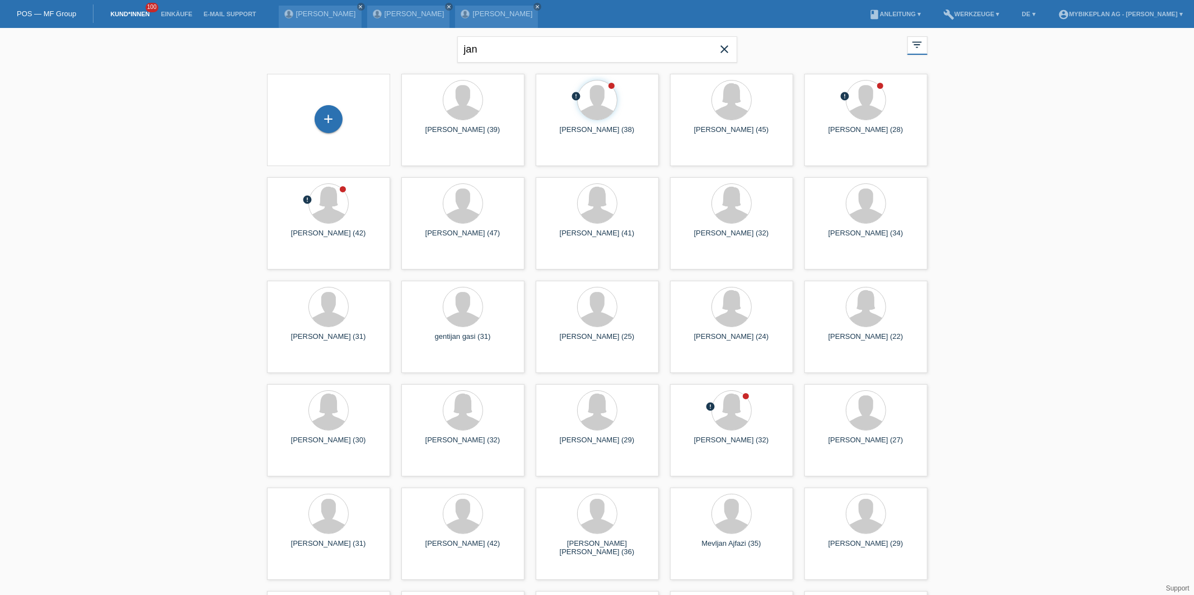
click at [722, 44] on icon "close" at bounding box center [724, 49] width 13 height 13
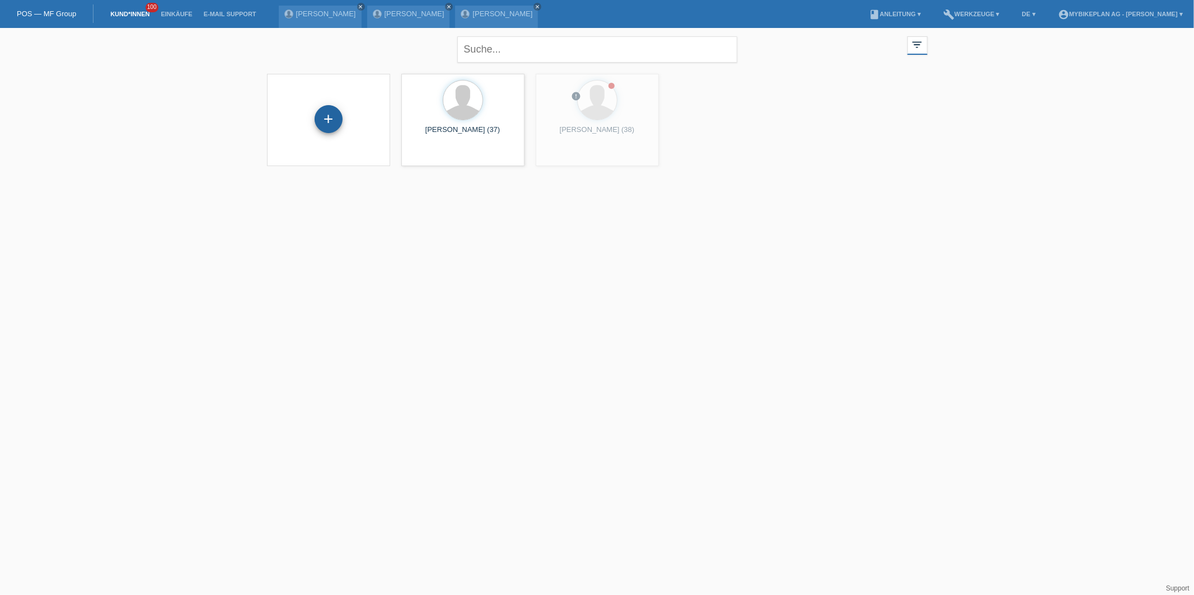
click at [326, 122] on div "+" at bounding box center [329, 119] width 28 height 28
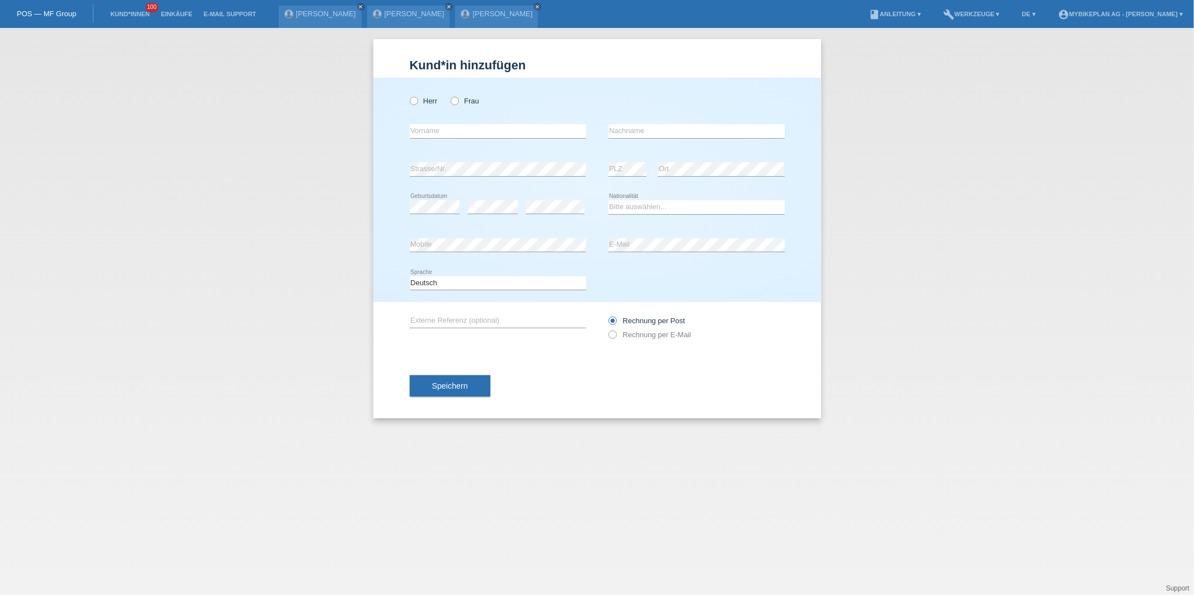
click at [421, 109] on div "Herr Frau" at bounding box center [498, 101] width 176 height 23
click at [419, 100] on label "Herr" at bounding box center [424, 101] width 28 height 8
click at [417, 100] on input "Herr" at bounding box center [413, 100] width 7 height 7
radio input "true"
click at [423, 129] on input "text" at bounding box center [498, 131] width 176 height 14
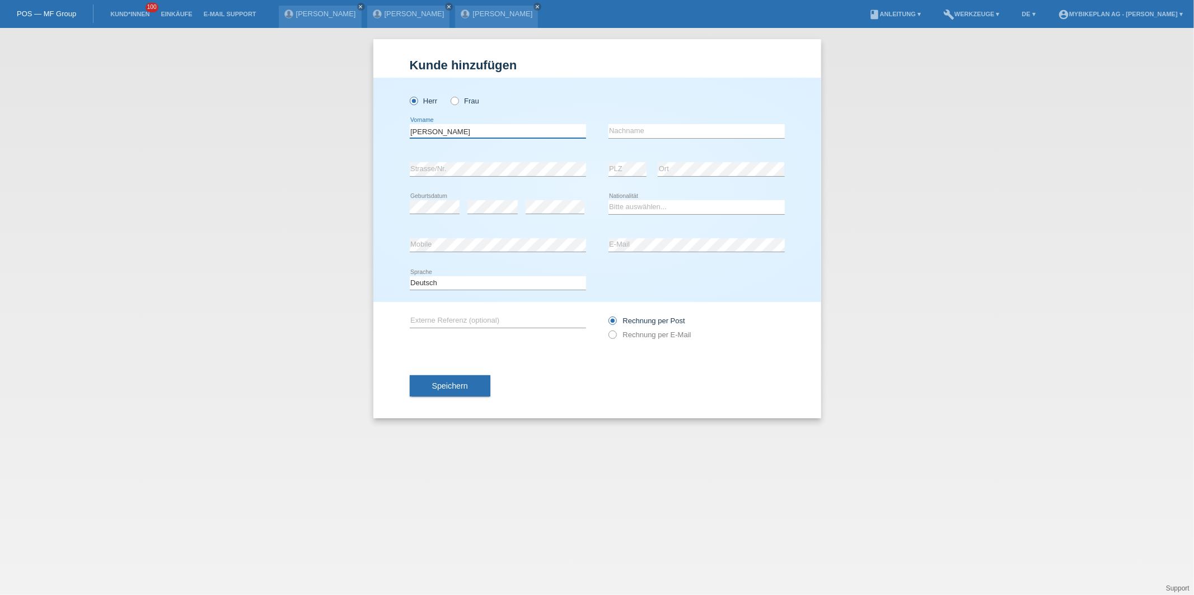
type input "Thomas"
type input "a"
type input "Baumann"
select select "CH"
click at [643, 332] on label "Rechnung per E-Mail" at bounding box center [649, 335] width 83 height 8
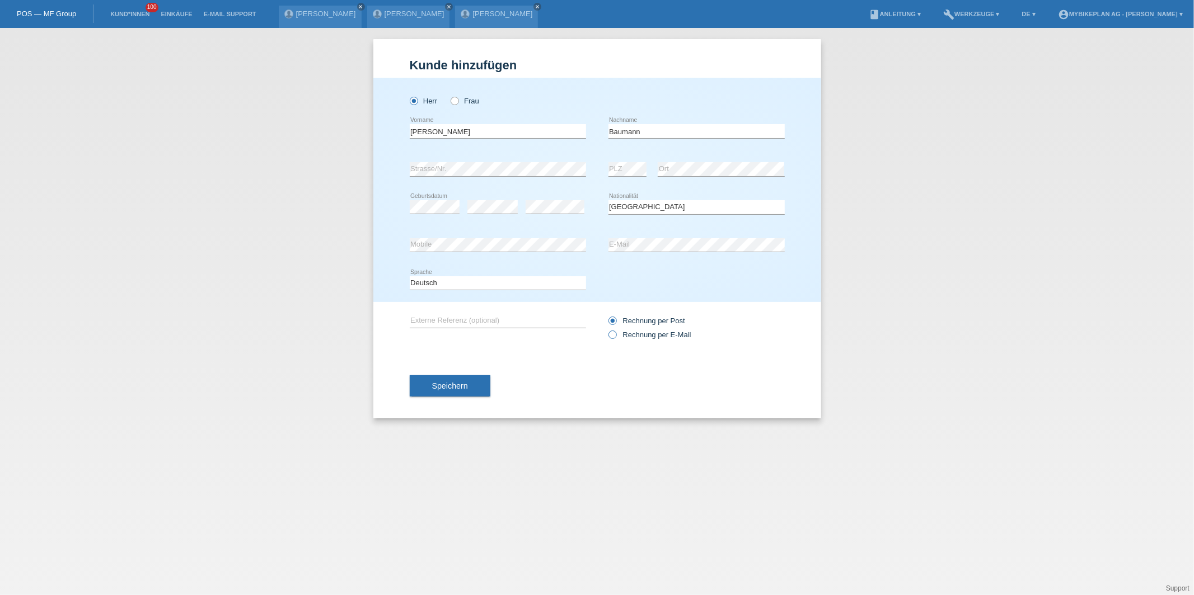
click at [616, 332] on input "Rechnung per E-Mail" at bounding box center [611, 338] width 7 height 14
radio input "true"
click at [453, 379] on button "Speichern" at bounding box center [450, 386] width 81 height 21
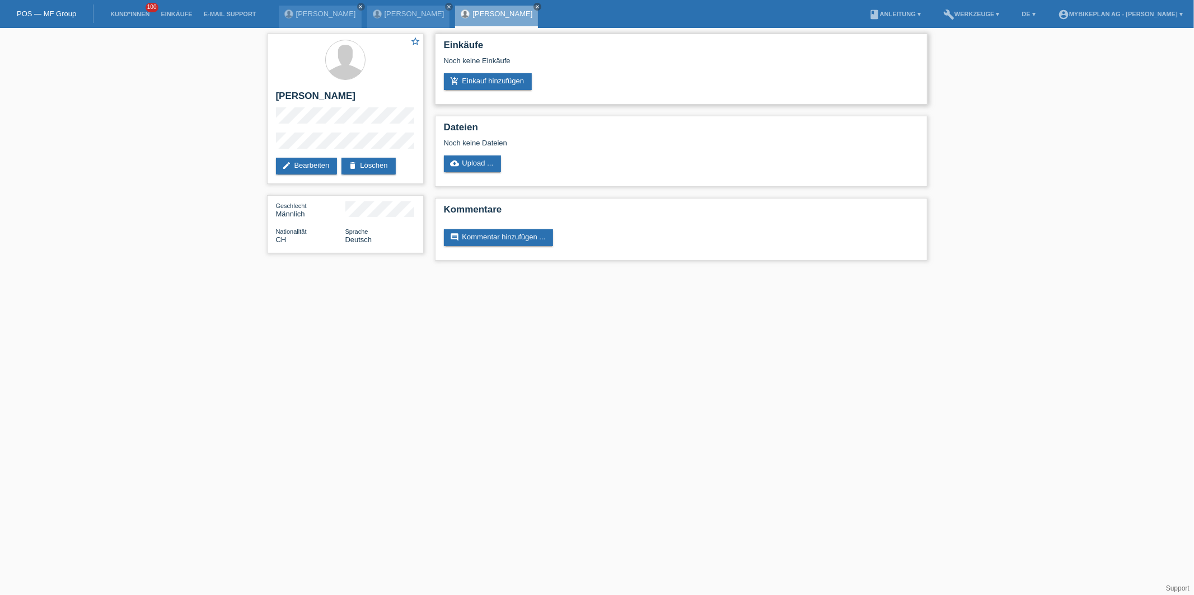
click at [485, 90] on div "Einkäufe Noch keine Einkäufe add_shopping_cart Einkauf hinzufügen" at bounding box center [681, 69] width 492 height 71
click at [490, 86] on link "add_shopping_cart Einkauf hinzufügen" at bounding box center [488, 81] width 88 height 17
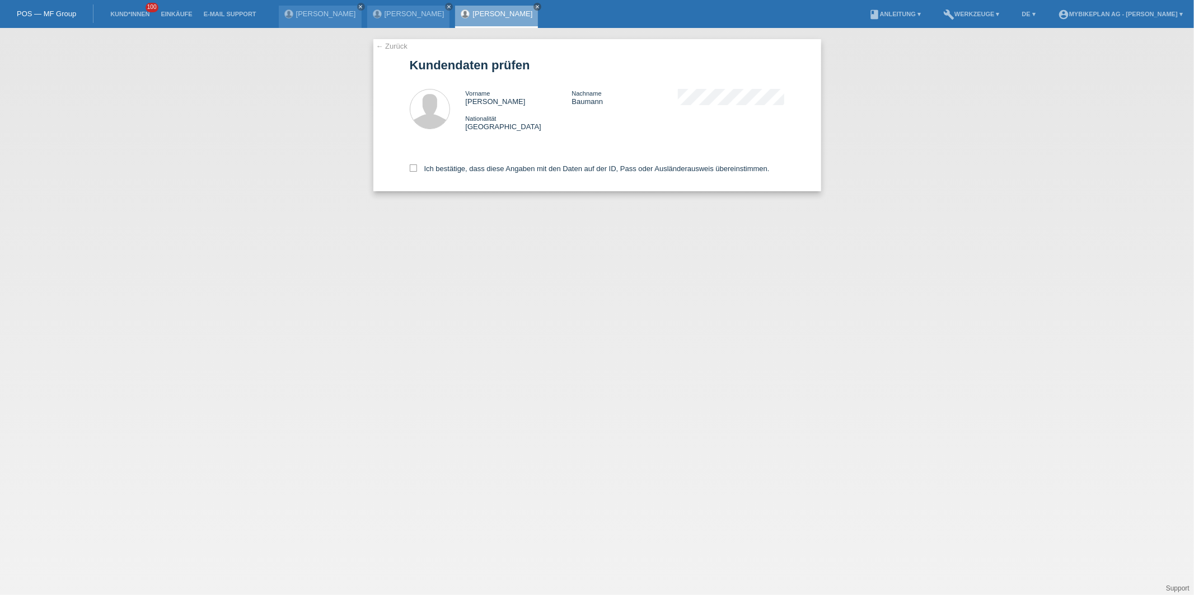
click at [491, 175] on div "Ich bestätige, dass diese Angaben mit den Daten auf der ID, Pass oder Ausländer…" at bounding box center [597, 166] width 375 height 49
click at [496, 167] on label "Ich bestätige, dass diese Angaben mit den Daten auf der ID, Pass oder Ausländer…" at bounding box center [590, 169] width 360 height 8
click at [417, 167] on input "Ich bestätige, dass diese Angaben mit den Daten auf der ID, Pass oder Ausländer…" at bounding box center [413, 168] width 7 height 7
checkbox input "true"
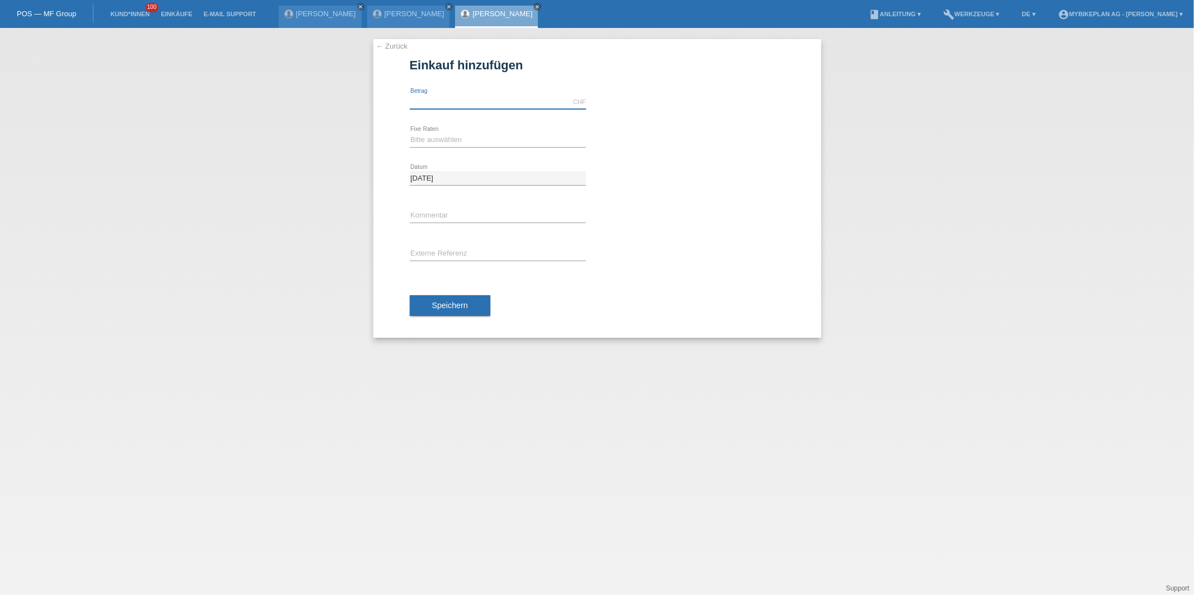
click at [461, 95] on input "text" at bounding box center [498, 102] width 176 height 14
type input "15000.00"
click at [447, 141] on select "Bitte auswählen 6 Raten 12 Raten 18 Raten 24 Raten 36 Raten 48 Raten" at bounding box center [498, 139] width 176 height 13
select select "488"
click at [432, 299] on button "Speichern" at bounding box center [450, 305] width 81 height 21
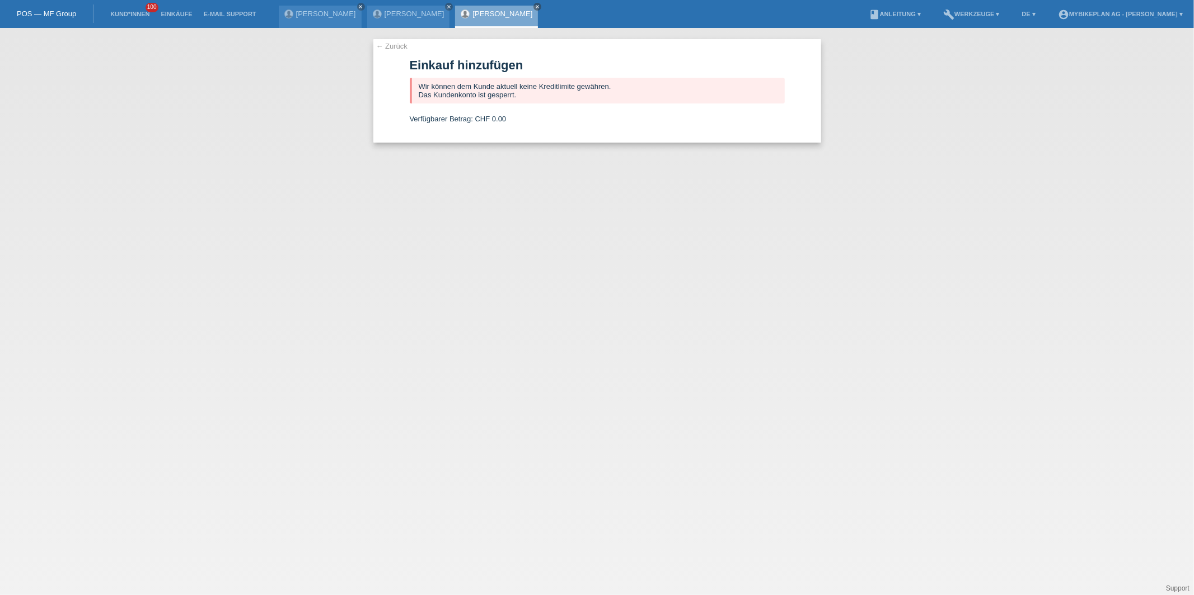
click at [720, 214] on div "← Zurück Einkauf hinzufügen Wir können dem Kunde aktuell keine Kreditlimite gew…" at bounding box center [597, 311] width 1194 height 567
click at [534, 7] on icon "close" at bounding box center [537, 7] width 6 height 6
click at [125, 16] on link "Kund*innen" at bounding box center [130, 14] width 50 height 7
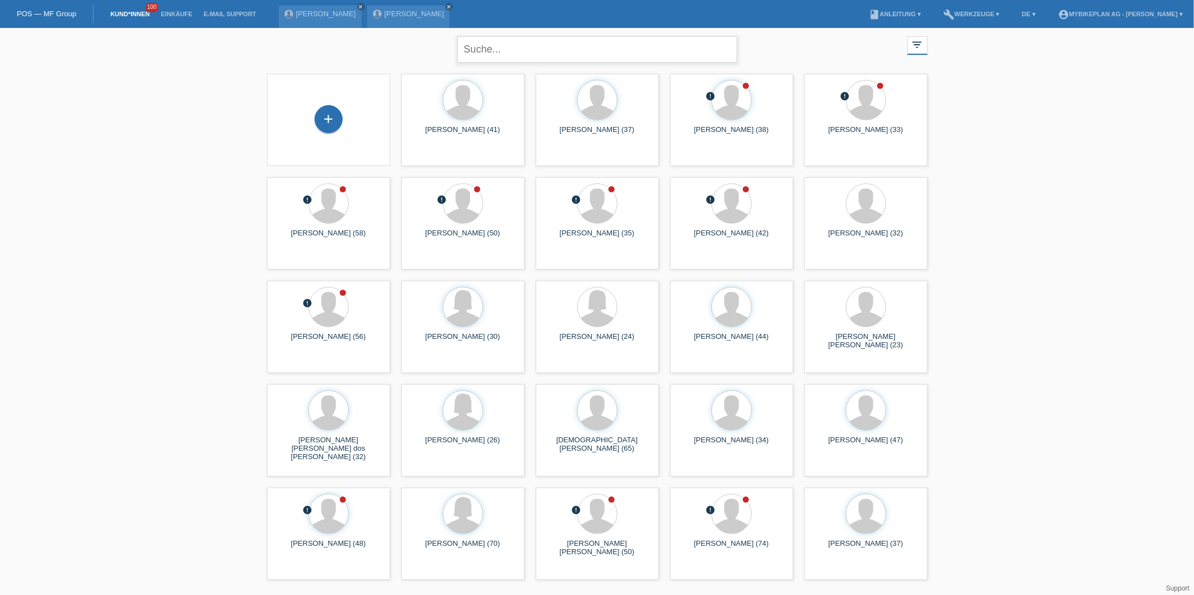
click at [520, 55] on input "text" at bounding box center [597, 49] width 280 height 26
type input "juraj"
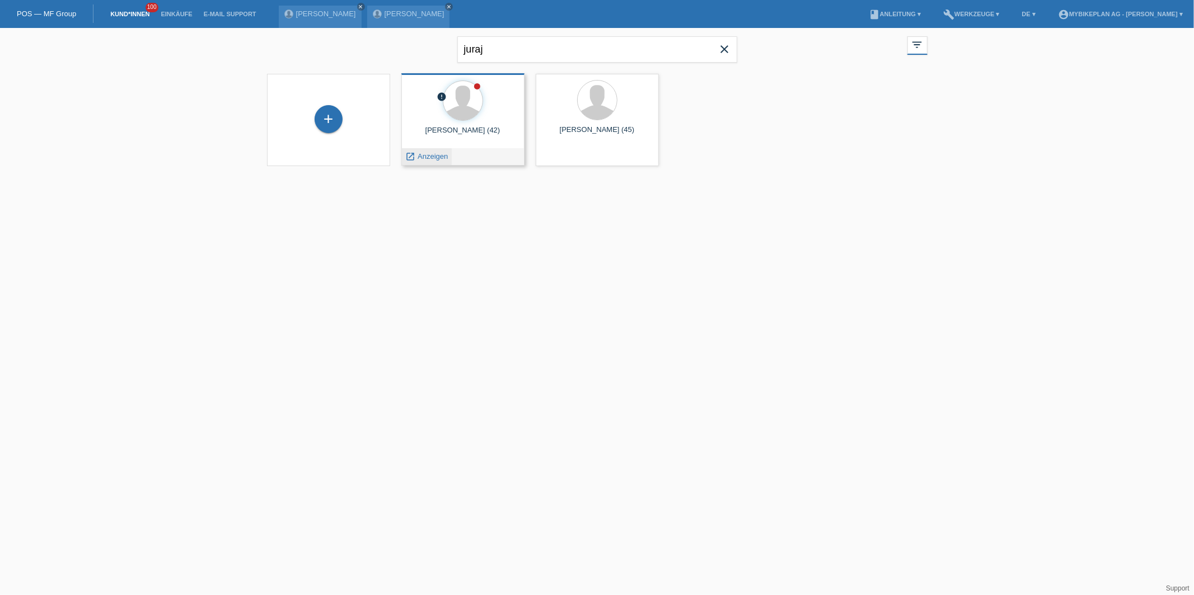
click at [420, 157] on span "Anzeigen" at bounding box center [432, 156] width 30 height 8
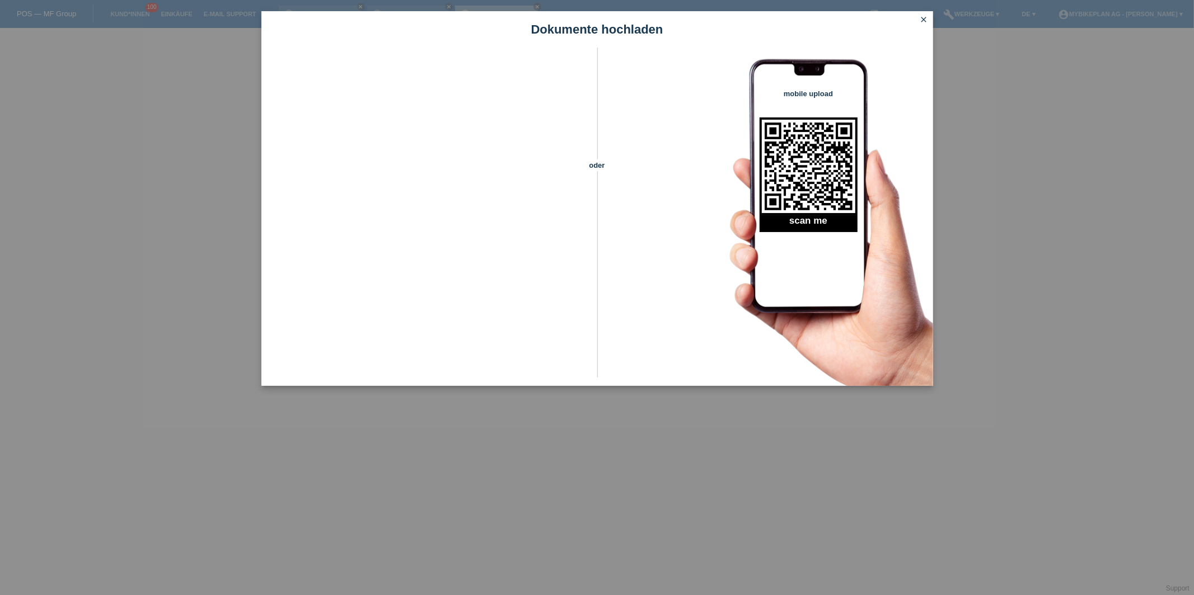
click at [922, 19] on icon "close" at bounding box center [923, 19] width 9 height 9
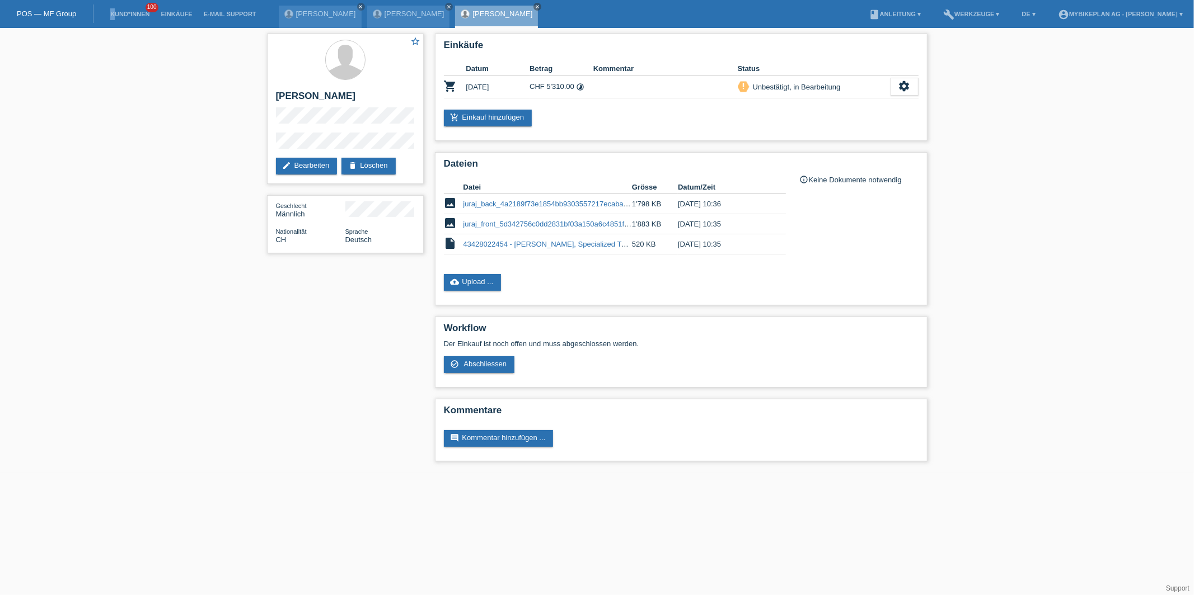
click at [112, 8] on li "Kund*innen 100" at bounding box center [130, 14] width 50 height 29
click at [129, 15] on link "Kund*innen" at bounding box center [130, 14] width 50 height 7
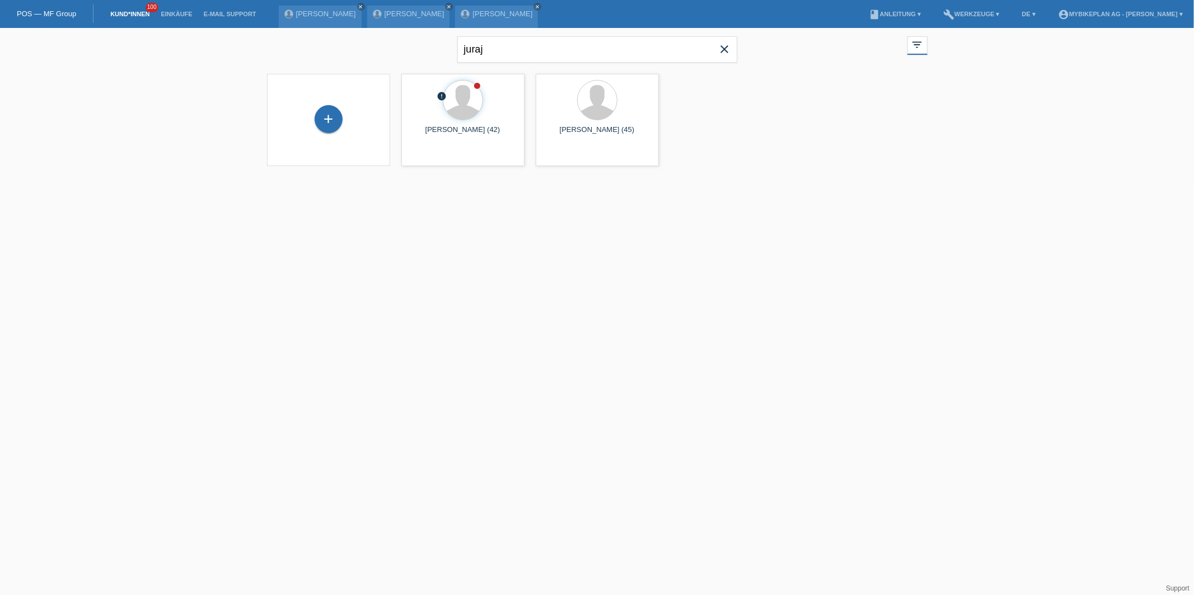
click at [722, 47] on icon "close" at bounding box center [724, 49] width 13 height 13
click at [334, 119] on div "+" at bounding box center [329, 119] width 28 height 28
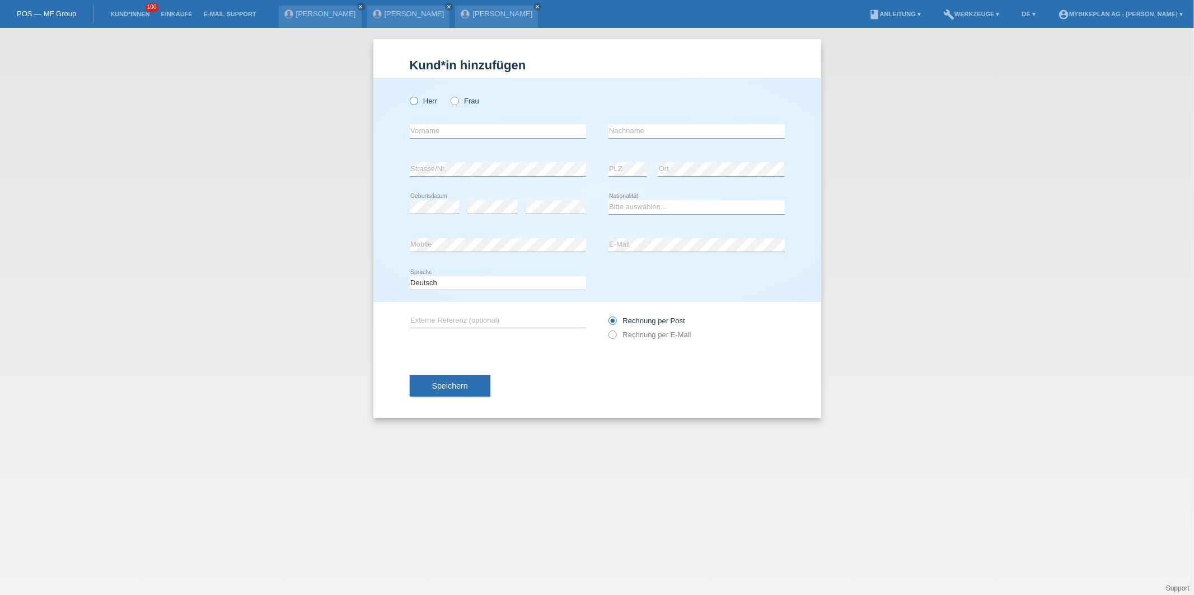
click at [407, 95] on icon at bounding box center [407, 95] width 0 height 0
click at [414, 104] on input "Herr" at bounding box center [413, 100] width 7 height 7
radio input "true"
click at [435, 139] on div "error Vorname" at bounding box center [498, 131] width 176 height 38
click at [435, 132] on input "text" at bounding box center [498, 131] width 176 height 14
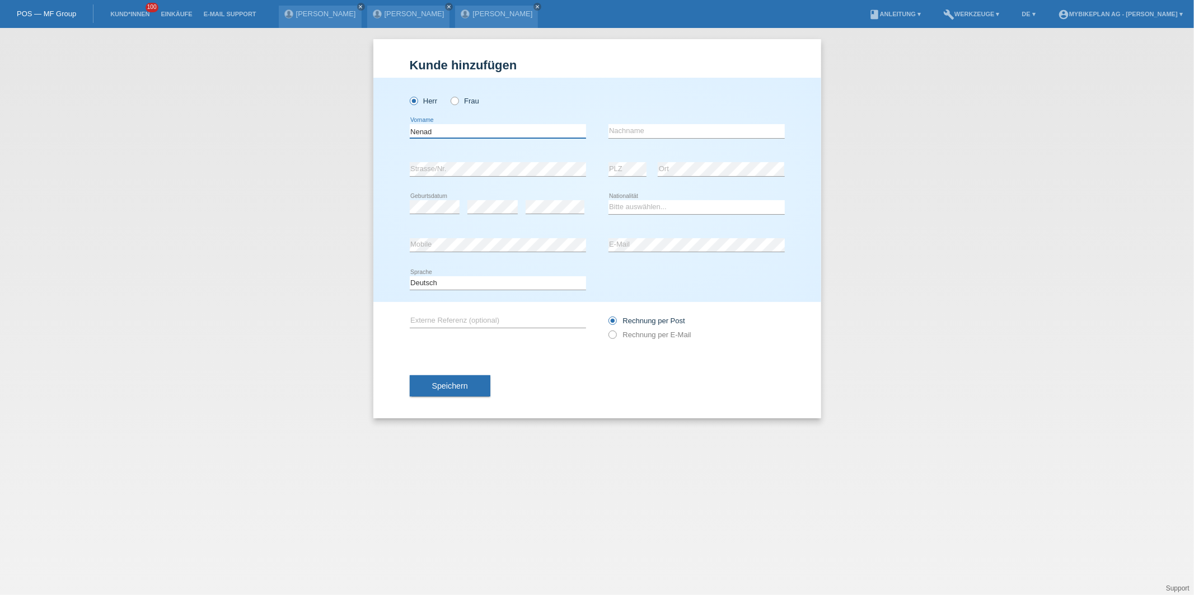
type input "Nenad"
type input "Savic"
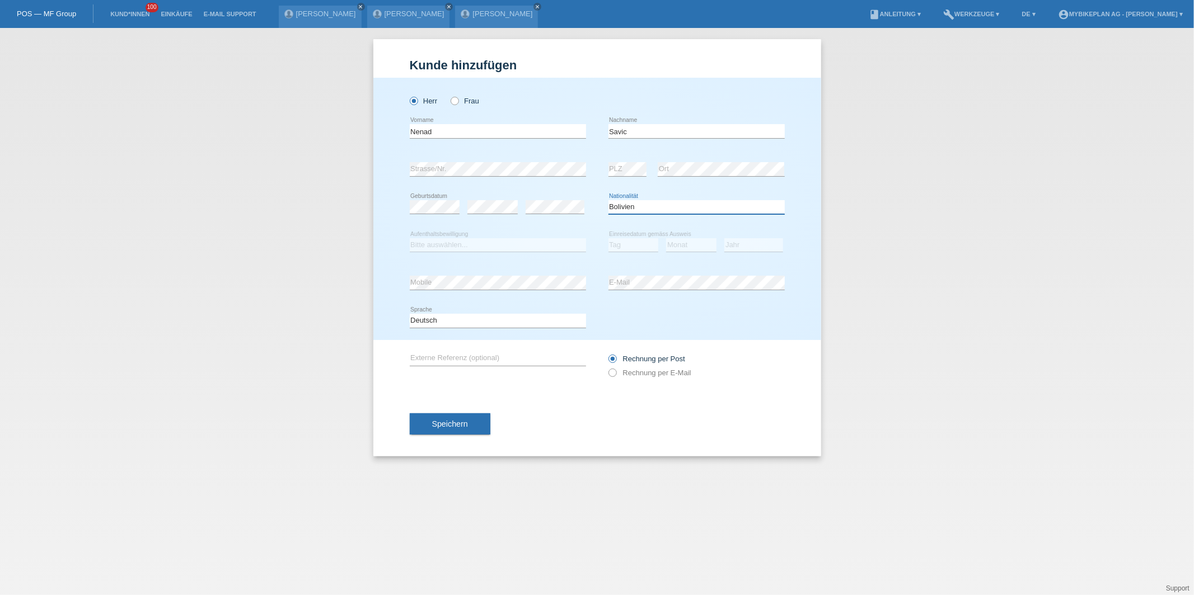
select select "BA"
select select "C"
select select "01"
select select "08"
select select "1999"
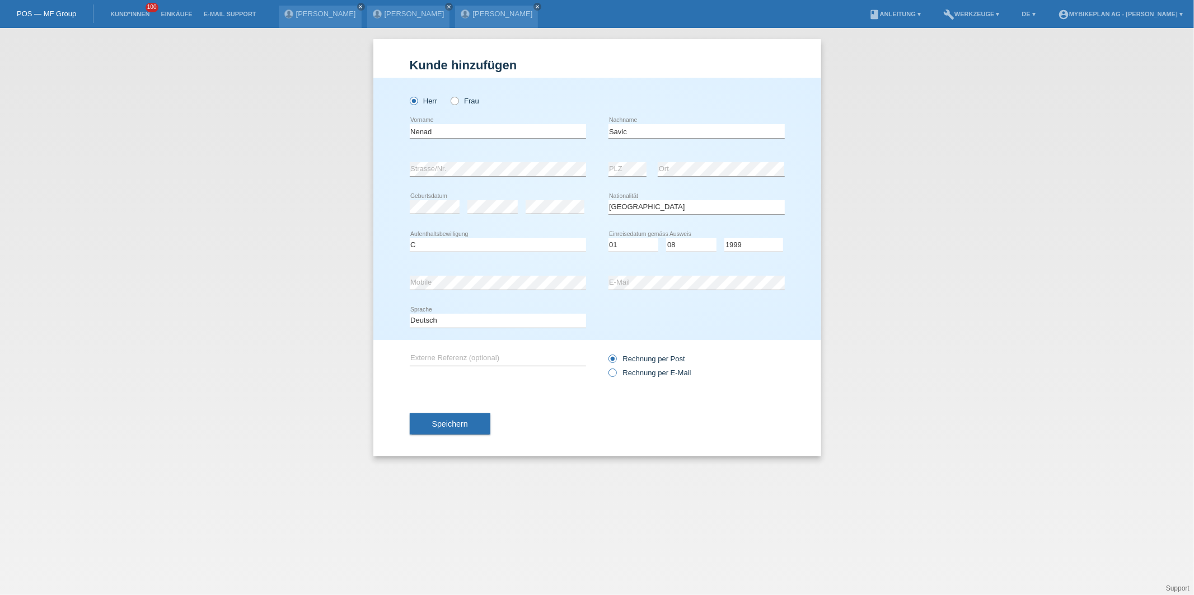
click at [630, 372] on label "Rechnung per E-Mail" at bounding box center [649, 373] width 83 height 8
click at [616, 372] on input "Rechnung per E-Mail" at bounding box center [611, 376] width 7 height 14
radio input "true"
click at [444, 428] on span "Speichern" at bounding box center [450, 424] width 36 height 9
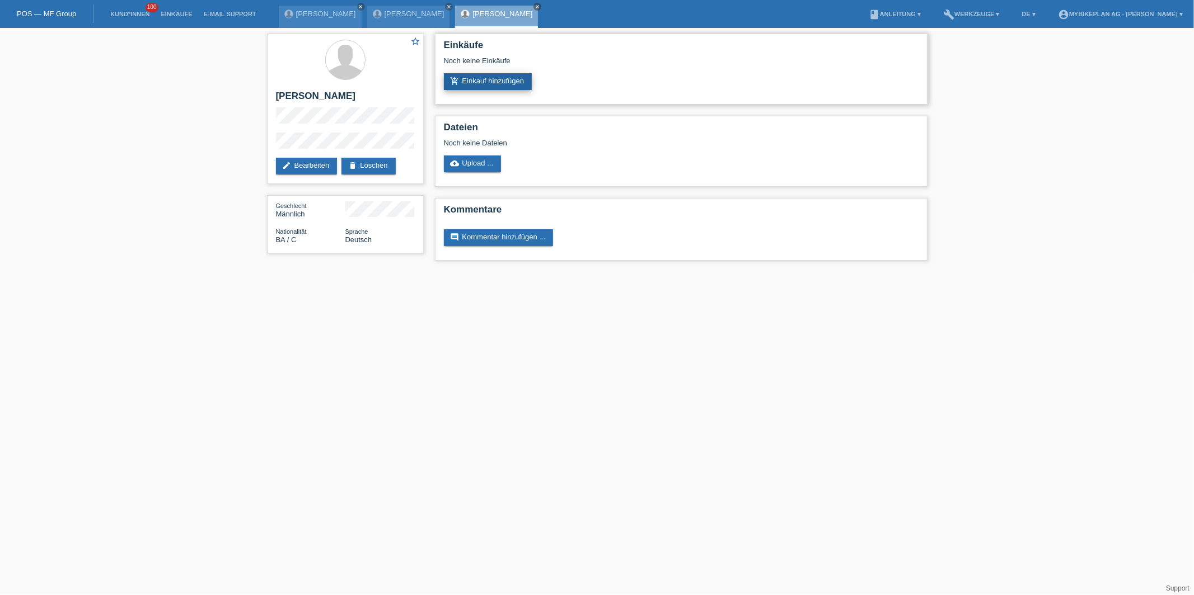
click at [448, 83] on link "add_shopping_cart Einkauf hinzufügen" at bounding box center [488, 81] width 88 height 17
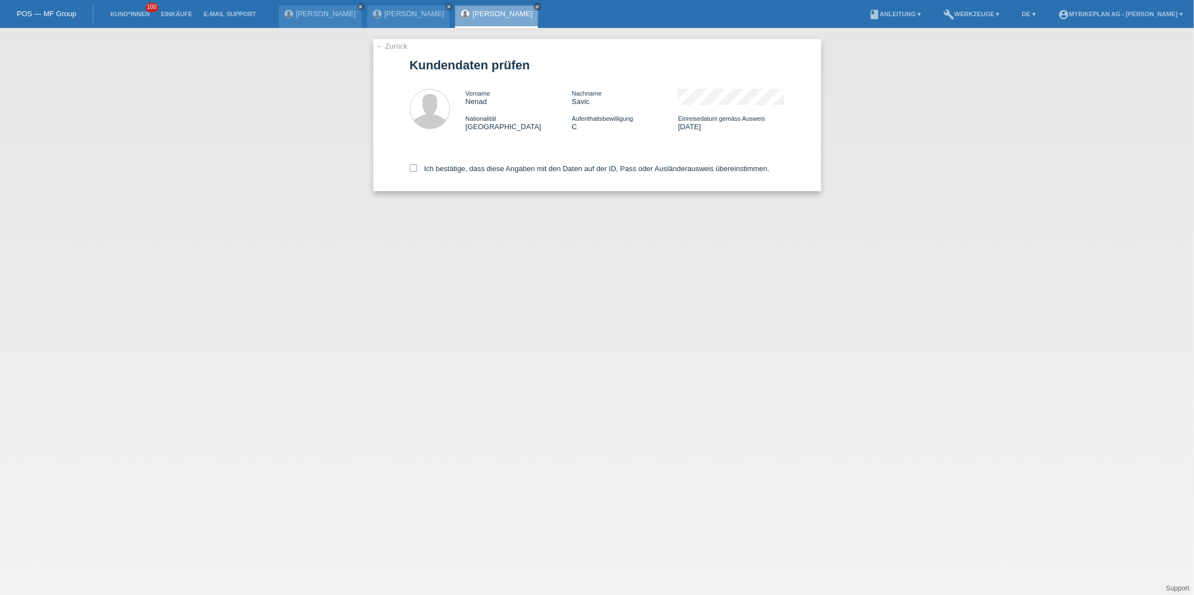
click at [515, 185] on div "Ich bestätige, dass diese Angaben mit den Daten auf der ID, Pass oder Ausländer…" at bounding box center [597, 166] width 375 height 49
click at [515, 170] on label "Ich bestätige, dass diese Angaben mit den Daten auf der ID, Pass oder Ausländer…" at bounding box center [590, 169] width 360 height 8
click at [417, 170] on input "Ich bestätige, dass diese Angaben mit den Daten auf der ID, Pass oder Ausländer…" at bounding box center [413, 168] width 7 height 7
checkbox input "true"
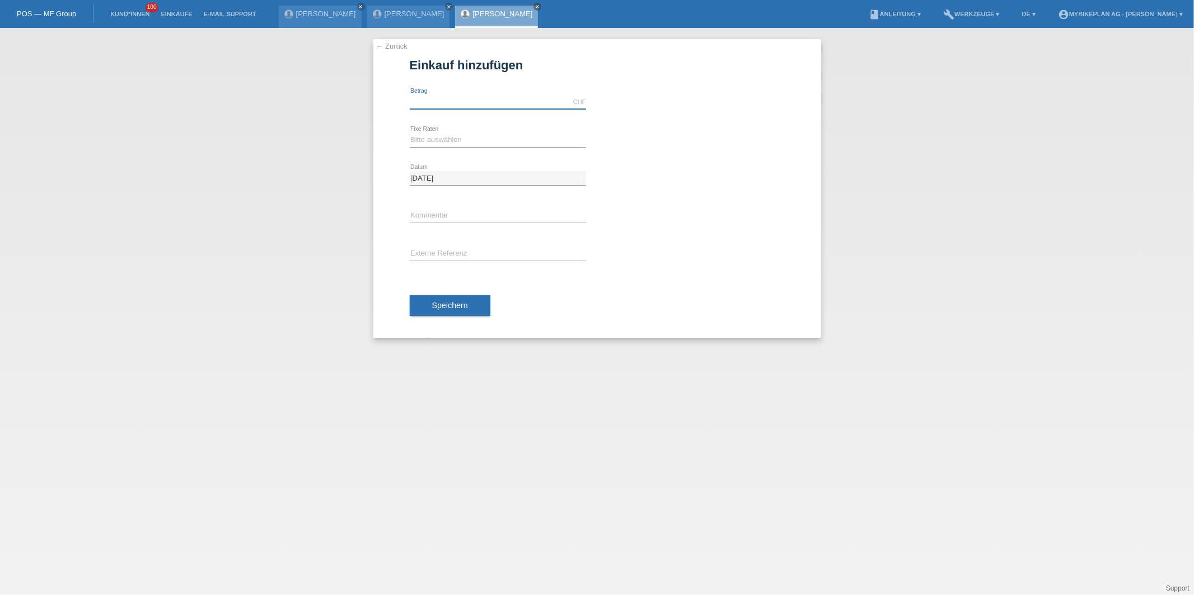
click at [466, 104] on input "text" at bounding box center [498, 102] width 176 height 14
type input "15000.00"
click at [430, 139] on select "Bitte auswählen 6 Raten 12 Raten 18 Raten 24 Raten 36 Raten 48 Raten" at bounding box center [498, 139] width 176 height 13
select select "488"
click at [447, 317] on div "Speichern" at bounding box center [597, 306] width 375 height 65
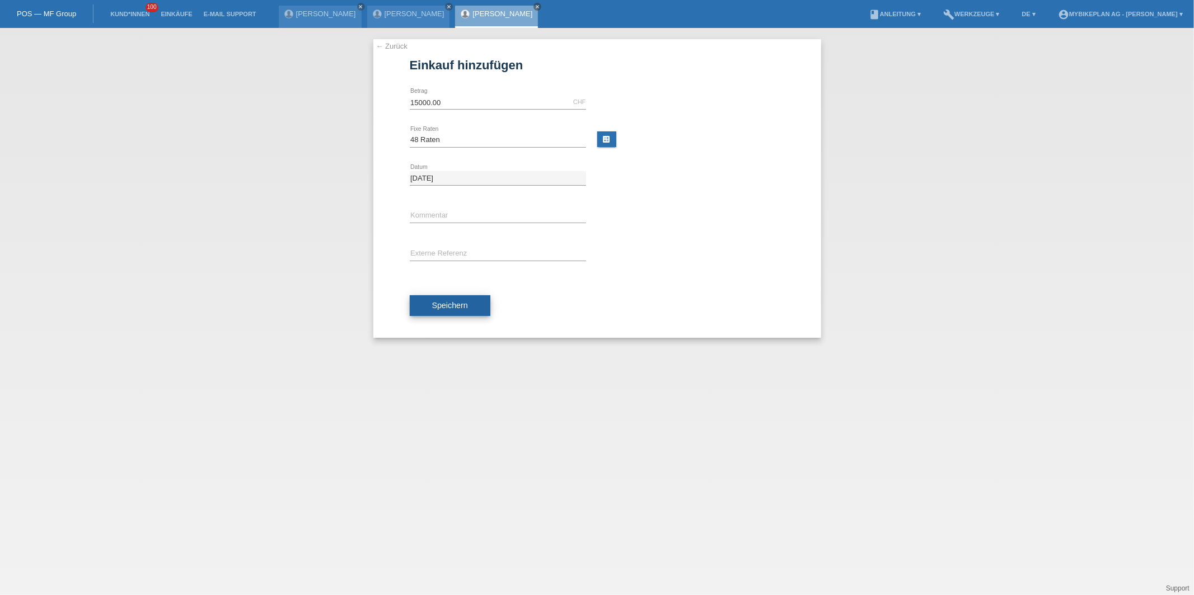
click at [456, 310] on button "Speichern" at bounding box center [450, 305] width 81 height 21
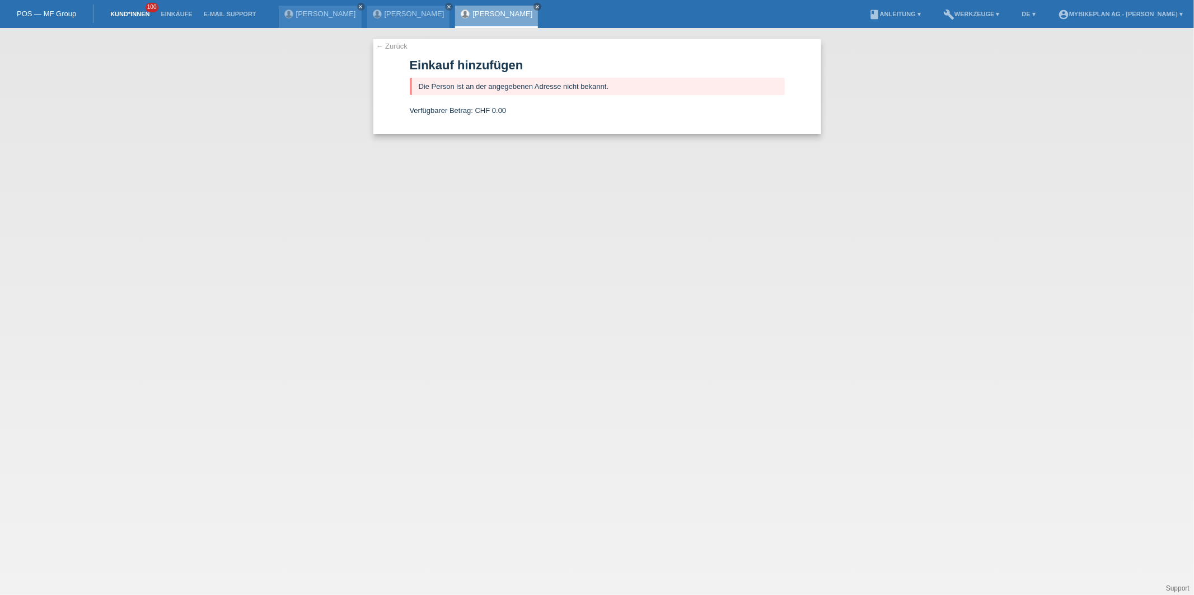
click at [134, 16] on link "Kund*innen" at bounding box center [130, 14] width 50 height 7
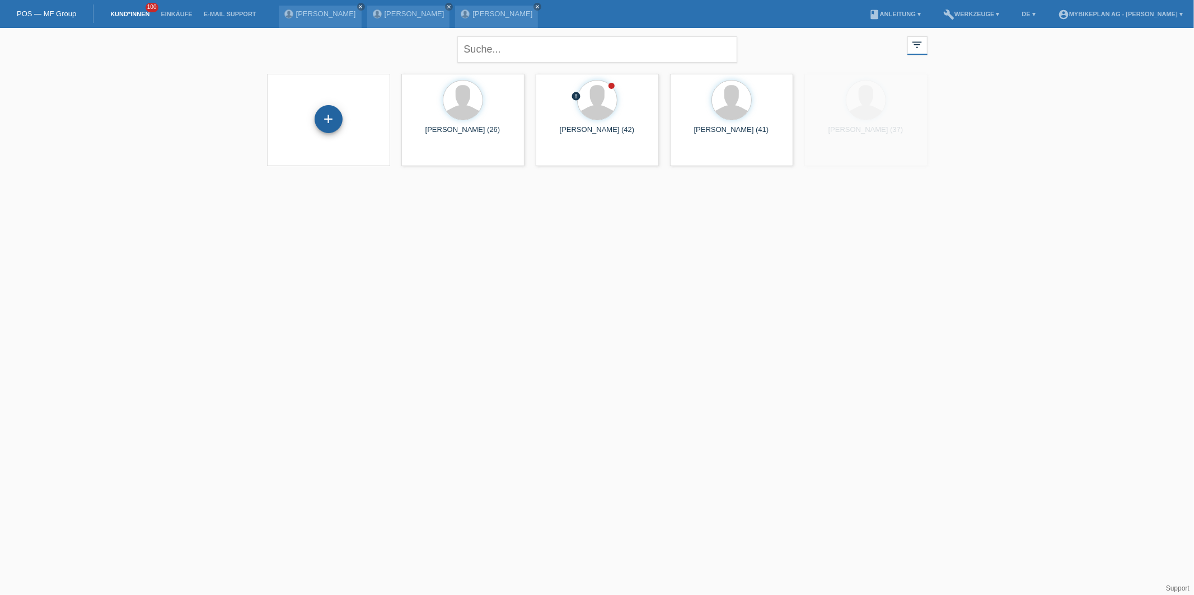
click at [325, 125] on div "+" at bounding box center [329, 119] width 28 height 28
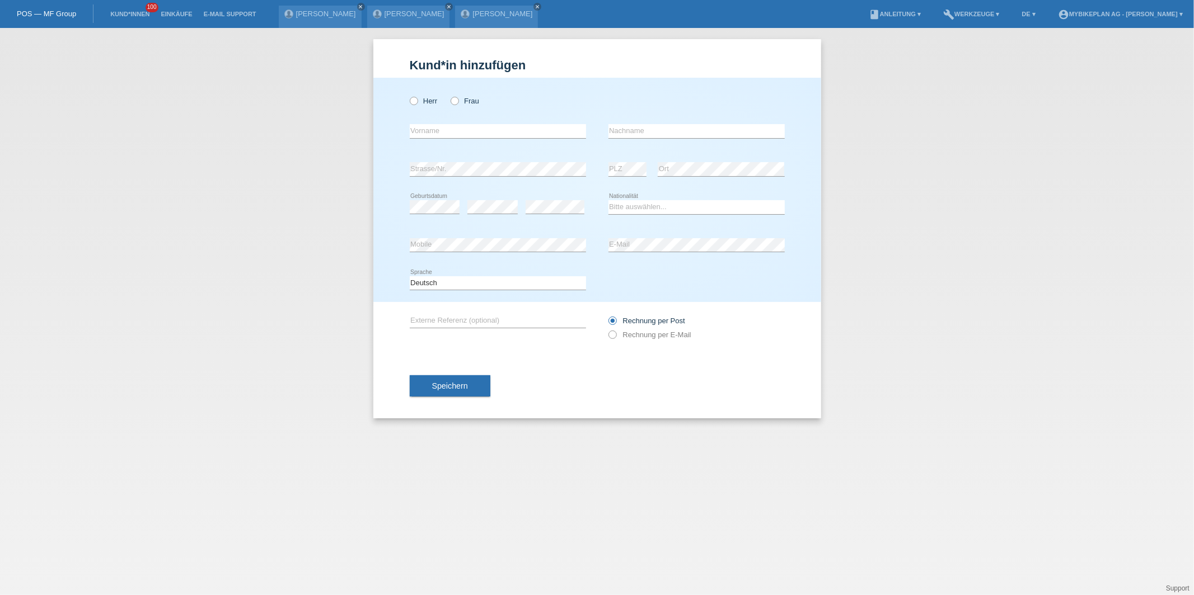
click at [418, 105] on div "Herr Frau" at bounding box center [498, 101] width 176 height 23
click at [407, 95] on icon at bounding box center [407, 95] width 0 height 0
click at [414, 98] on input "Herr" at bounding box center [413, 100] width 7 height 7
radio input "true"
click at [417, 133] on input "text" at bounding box center [498, 131] width 176 height 14
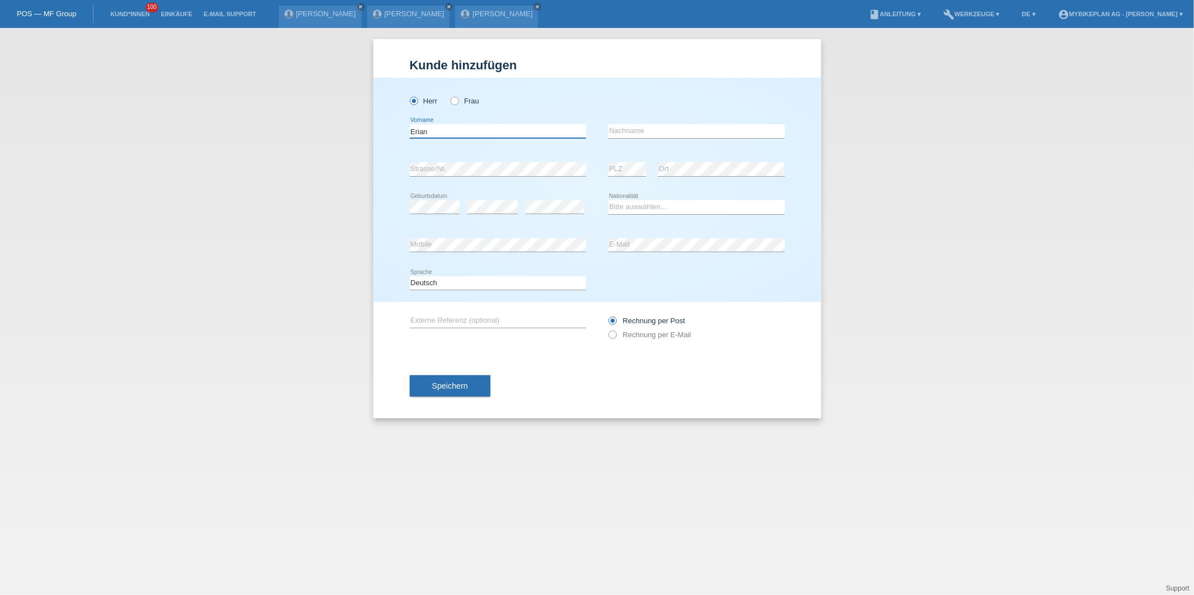
type input "Erian"
type input "Kovaqi"
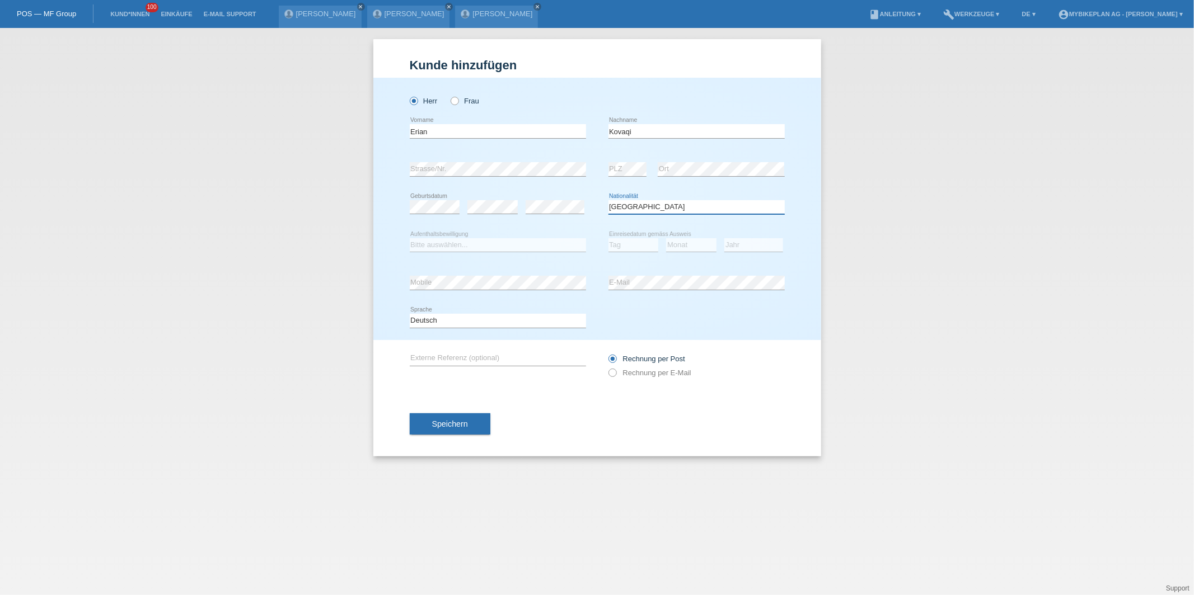
select select "XK"
select select "C"
select select "21"
select select "12"
select select "2000"
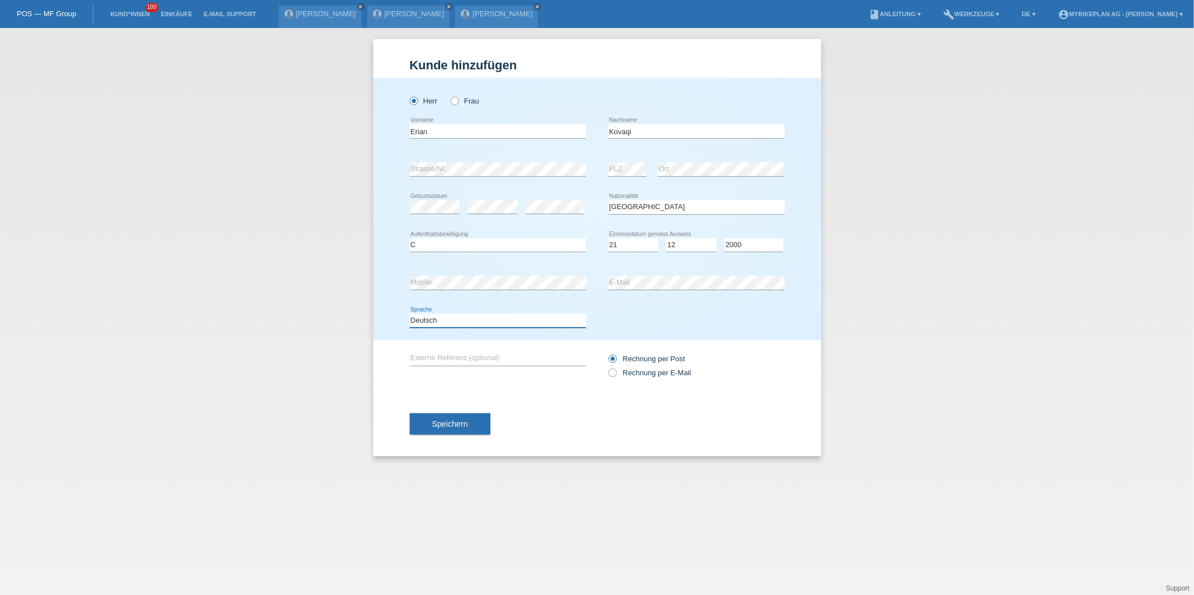
click at [496, 320] on select "Deutsch Français Italiano English" at bounding box center [498, 320] width 176 height 13
click at [644, 373] on label "Rechnung per E-Mail" at bounding box center [649, 373] width 83 height 8
click at [616, 373] on input "Rechnung per E-Mail" at bounding box center [611, 376] width 7 height 14
radio input "true"
click at [456, 416] on button "Speichern" at bounding box center [450, 424] width 81 height 21
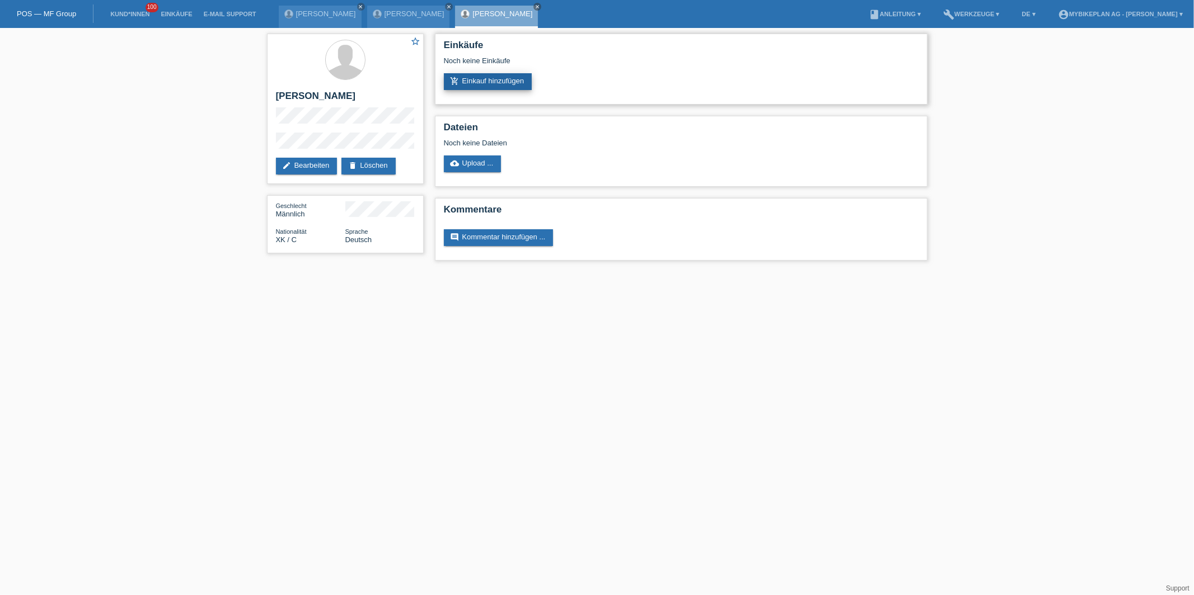
click at [492, 86] on link "add_shopping_cart Einkauf hinzufügen" at bounding box center [488, 81] width 88 height 17
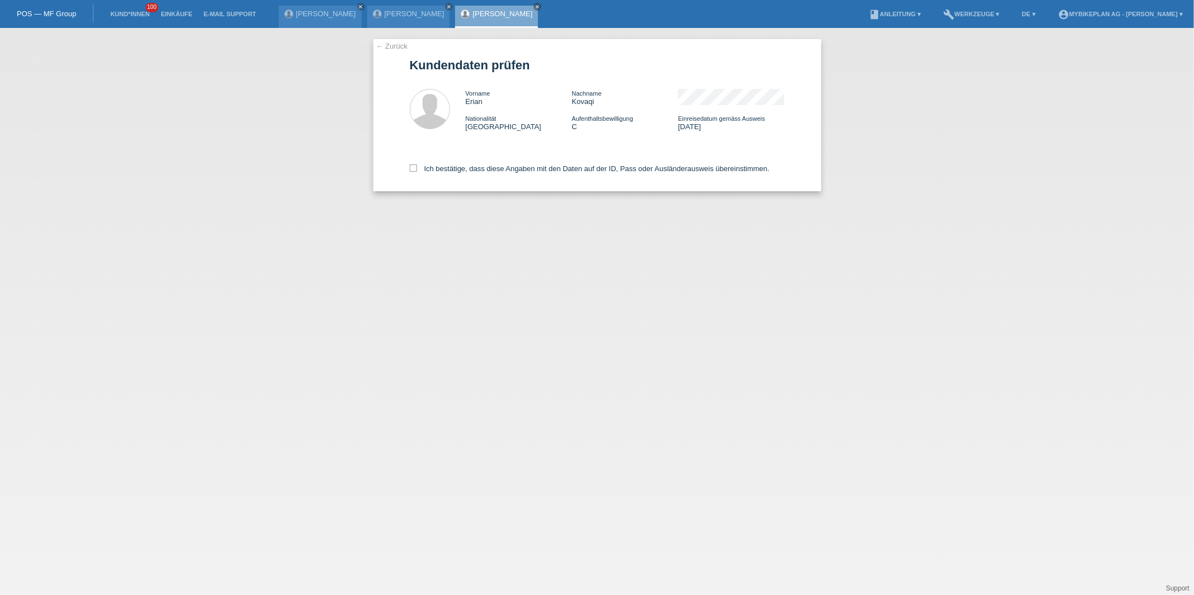
click at [471, 178] on div "Ich bestätige, dass diese Angaben mit den Daten auf der ID, Pass oder Ausländer…" at bounding box center [597, 166] width 375 height 49
click at [471, 165] on label "Ich bestätige, dass diese Angaben mit den Daten auf der ID, Pass oder Ausländer…" at bounding box center [590, 169] width 360 height 8
click at [417, 165] on input "Ich bestätige, dass diese Angaben mit den Daten auf der ID, Pass oder Ausländer…" at bounding box center [413, 168] width 7 height 7
checkbox input "true"
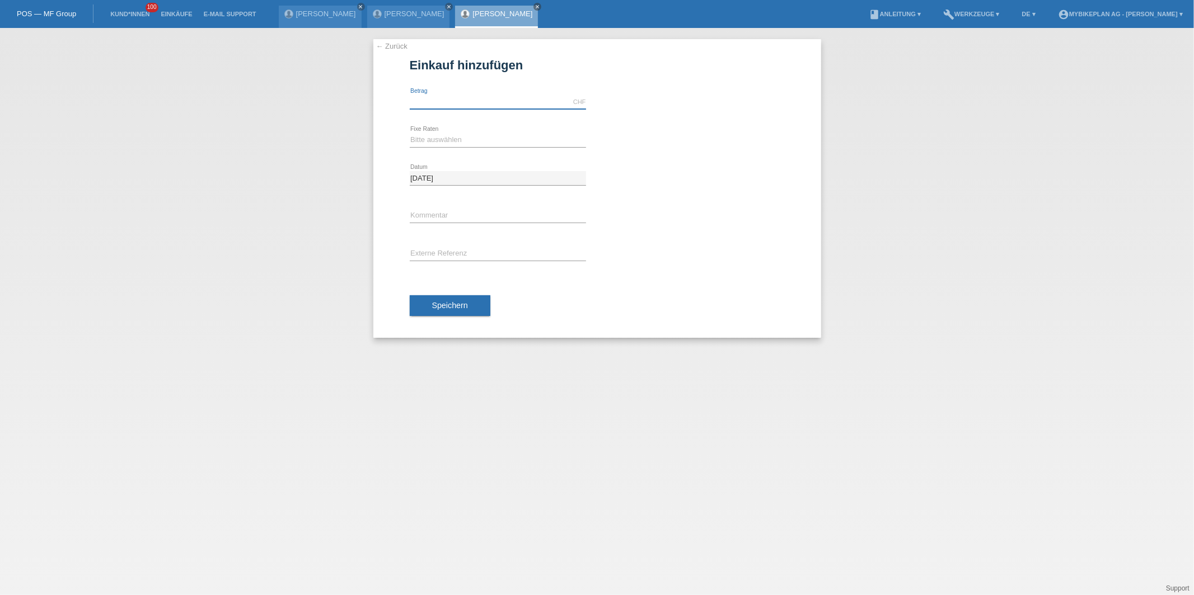
click at [464, 106] on input "text" at bounding box center [498, 102] width 176 height 14
type input "15000.00"
click at [432, 146] on select "Bitte auswählen 6 Raten 12 Raten 18 Raten 24 Raten 36 Raten 48 Raten" at bounding box center [498, 139] width 176 height 13
select select "488"
click at [444, 320] on div "Speichern" at bounding box center [597, 306] width 375 height 65
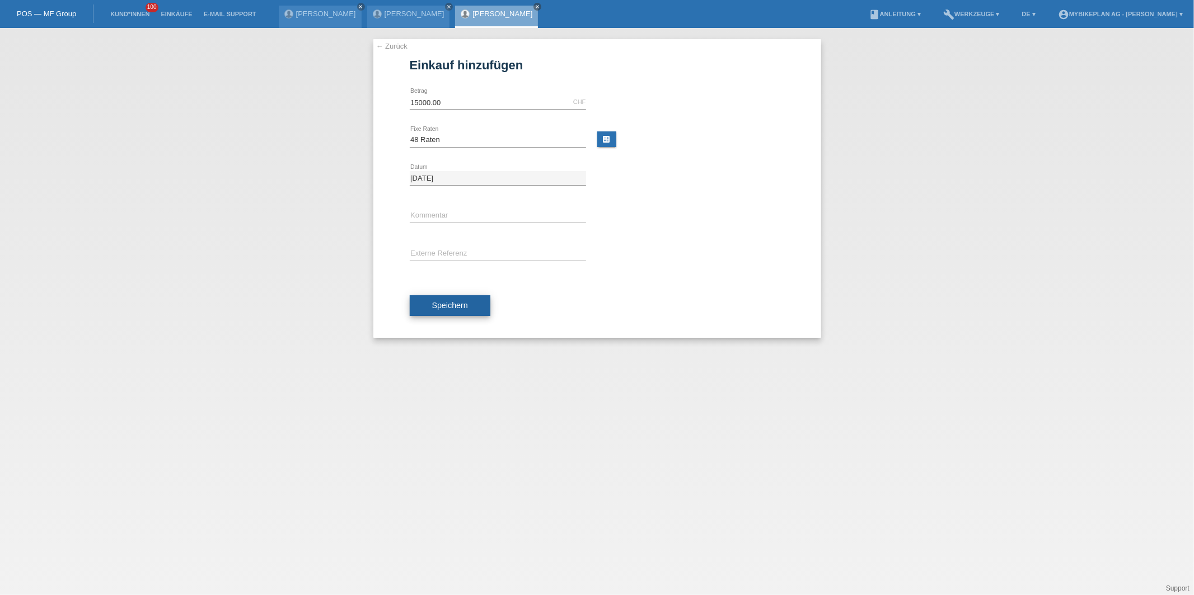
click at [452, 303] on span "Speichern" at bounding box center [450, 305] width 36 height 9
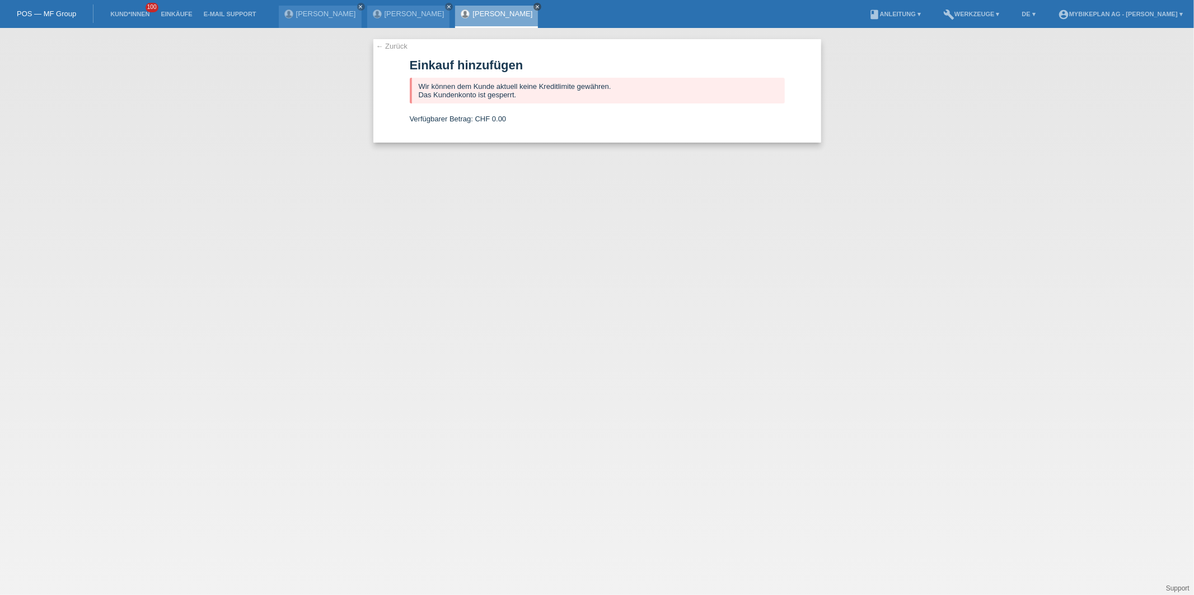
click at [533, 3] on link "close" at bounding box center [537, 7] width 8 height 8
click at [446, 8] on icon "close" at bounding box center [449, 7] width 6 height 6
click at [358, 5] on icon "close" at bounding box center [361, 7] width 6 height 6
click at [126, 13] on link "Kund*innen" at bounding box center [130, 14] width 50 height 7
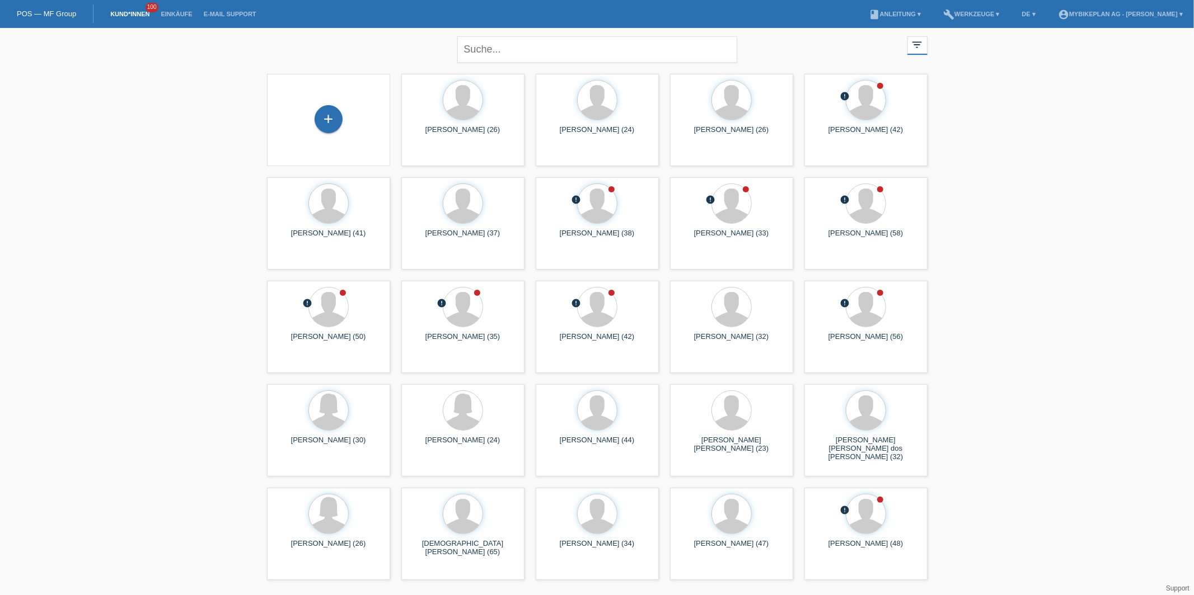
click at [336, 155] on div "+" at bounding box center [328, 120] width 123 height 92
click at [329, 118] on div "+" at bounding box center [329, 119] width 28 height 28
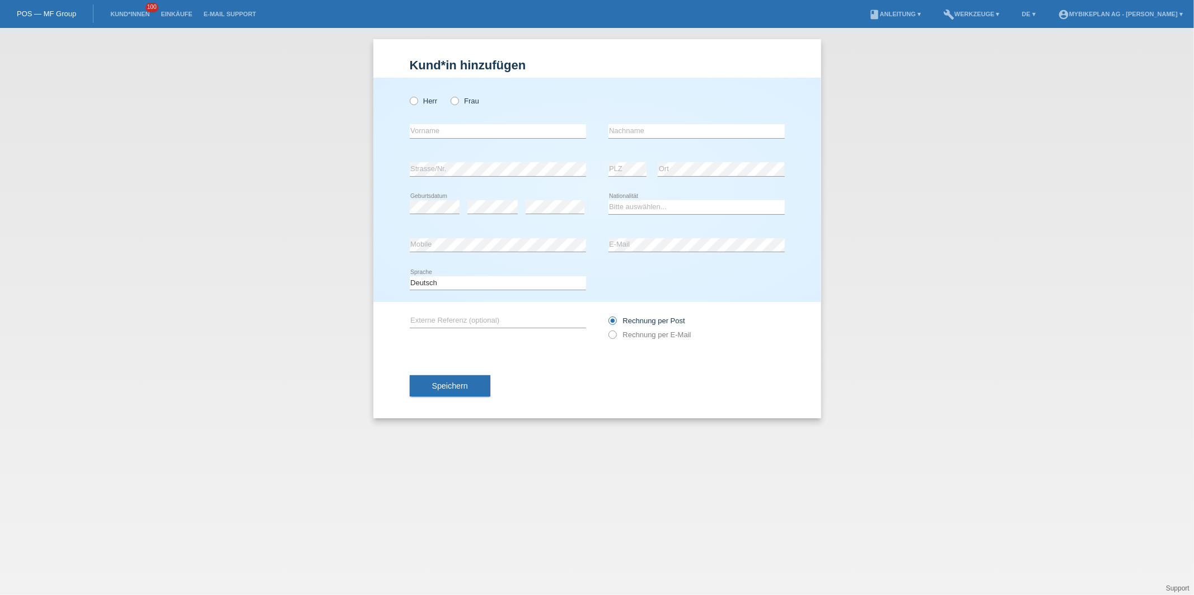
click at [416, 96] on div "Herr Frau" at bounding box center [498, 101] width 176 height 23
click at [407, 95] on icon at bounding box center [407, 95] width 0 height 0
click at [416, 99] on input "Herr" at bounding box center [413, 100] width 7 height 7
radio input "true"
click at [419, 126] on input "text" at bounding box center [498, 131] width 176 height 14
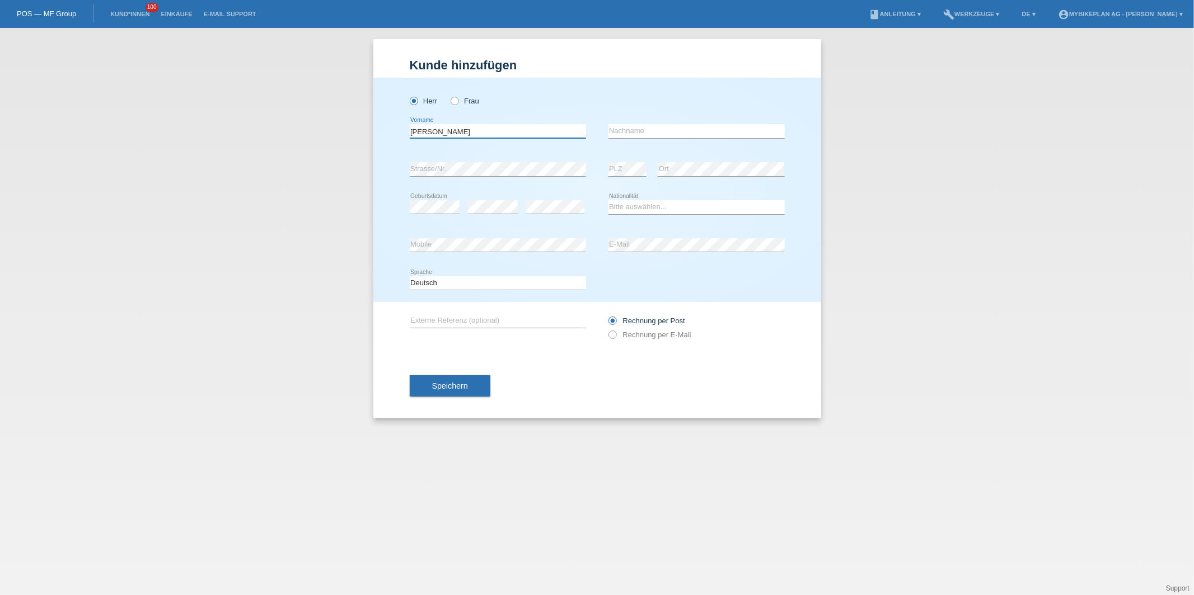
type input "[PERSON_NAME]"
type input "Buser"
select select "CH"
click at [662, 340] on div "Rechnung per Post Rechnung per E-Mail" at bounding box center [696, 328] width 176 height 28
click at [659, 334] on label "Rechnung per E-Mail" at bounding box center [649, 335] width 83 height 8
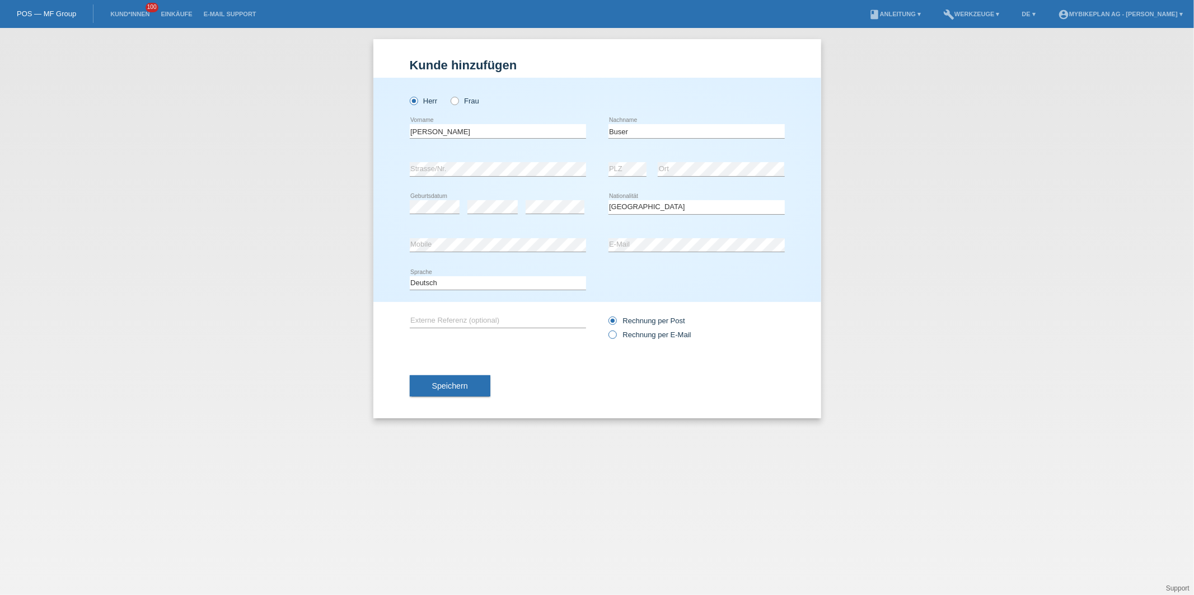
click at [616, 334] on input "Rechnung per E-Mail" at bounding box center [611, 338] width 7 height 14
radio input "true"
click at [461, 398] on div "Speichern" at bounding box center [597, 386] width 375 height 65
click at [462, 393] on button "Speichern" at bounding box center [450, 386] width 81 height 21
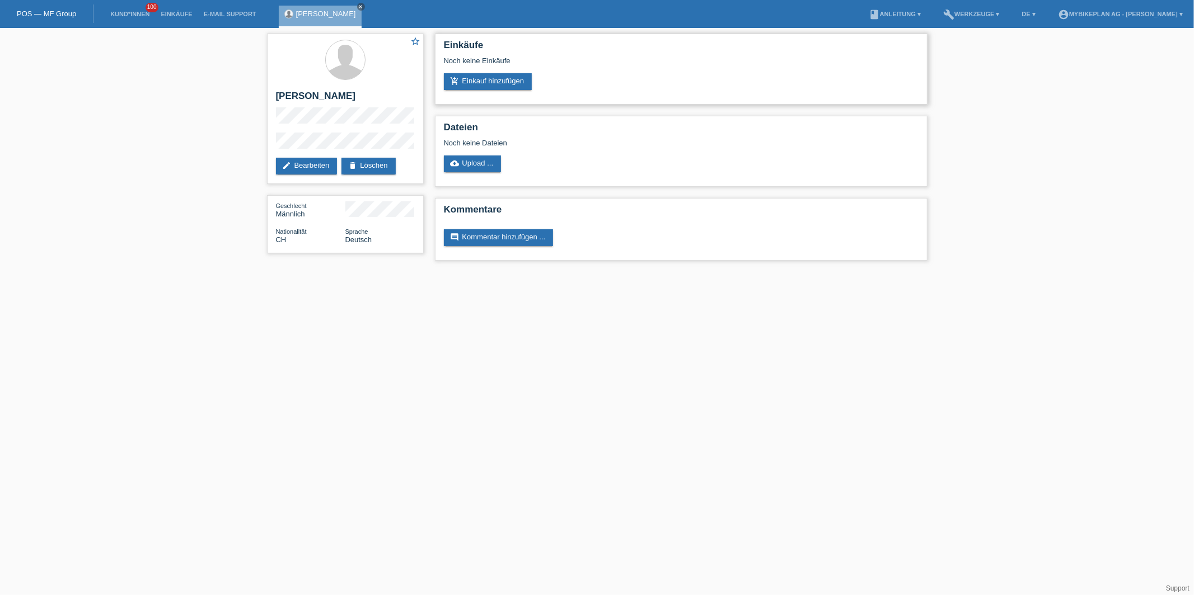
click at [463, 91] on div "Einkäufe Noch keine Einkäufe add_shopping_cart Einkauf hinzufügen" at bounding box center [681, 69] width 492 height 71
click at [469, 83] on link "add_shopping_cart Einkauf hinzufügen" at bounding box center [488, 81] width 88 height 17
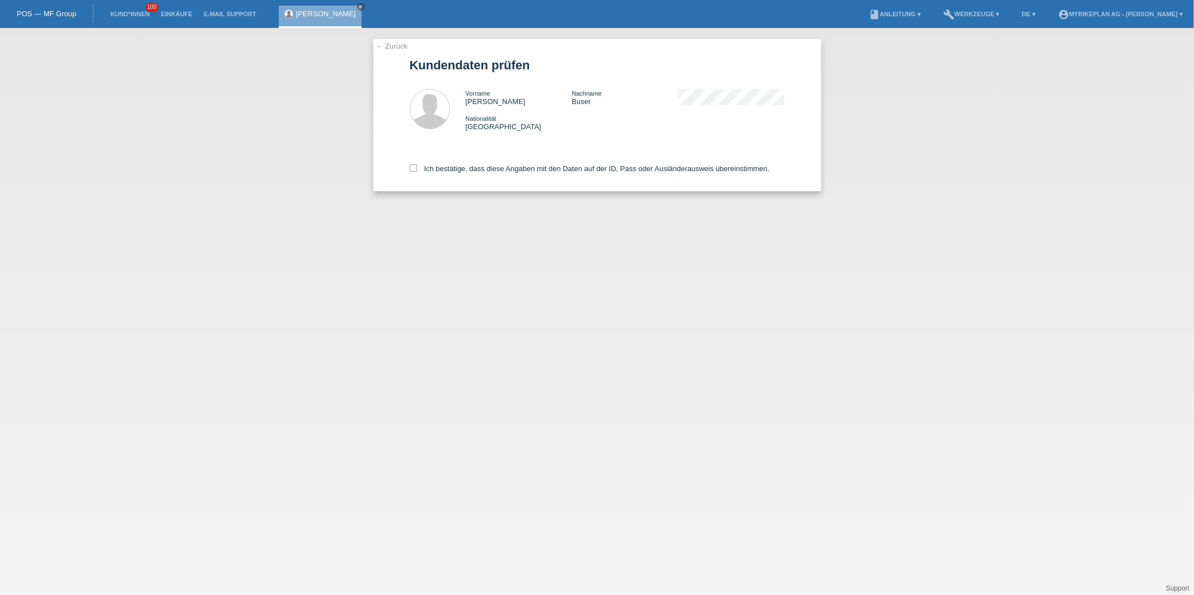
click at [466, 162] on div "Ich bestätige, dass diese Angaben mit den Daten auf der ID, Pass oder Ausländer…" at bounding box center [597, 166] width 375 height 49
click at [466, 168] on label "Ich bestätige, dass diese Angaben mit den Daten auf der ID, Pass oder Ausländer…" at bounding box center [590, 169] width 360 height 8
click at [417, 168] on input "Ich bestätige, dass diese Angaben mit den Daten auf der ID, Pass oder Ausländer…" at bounding box center [413, 168] width 7 height 7
checkbox input "true"
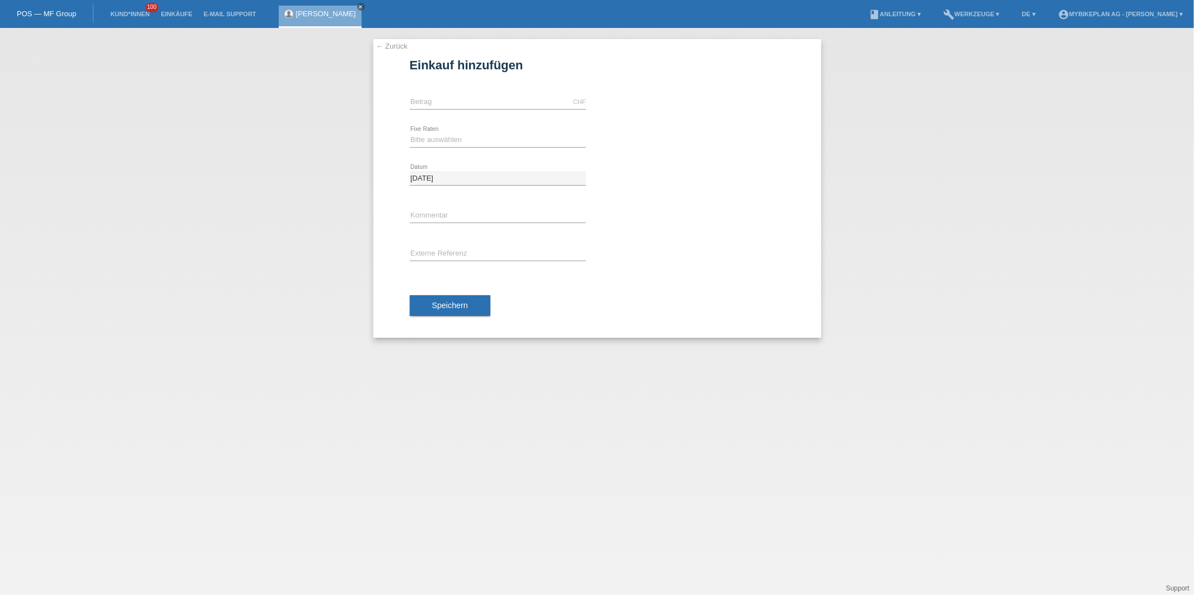
click at [464, 113] on div "CHF error [GEOGRAPHIC_DATA]" at bounding box center [498, 102] width 176 height 38
click at [464, 104] on input "text" at bounding box center [498, 102] width 176 height 14
type input "15000.00"
click at [444, 142] on select "Bitte auswählen 6 Raten 12 Raten 18 Raten 24 Raten 36 Raten 48 Raten" at bounding box center [498, 139] width 176 height 13
select select "488"
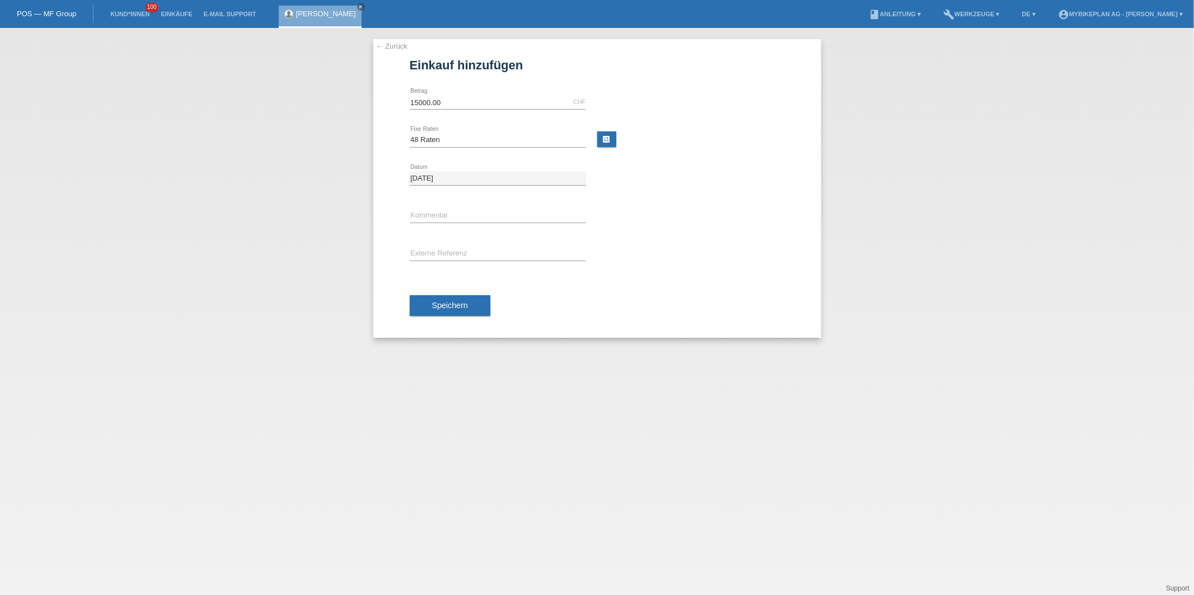
click at [439, 302] on span "Speichern" at bounding box center [450, 305] width 36 height 9
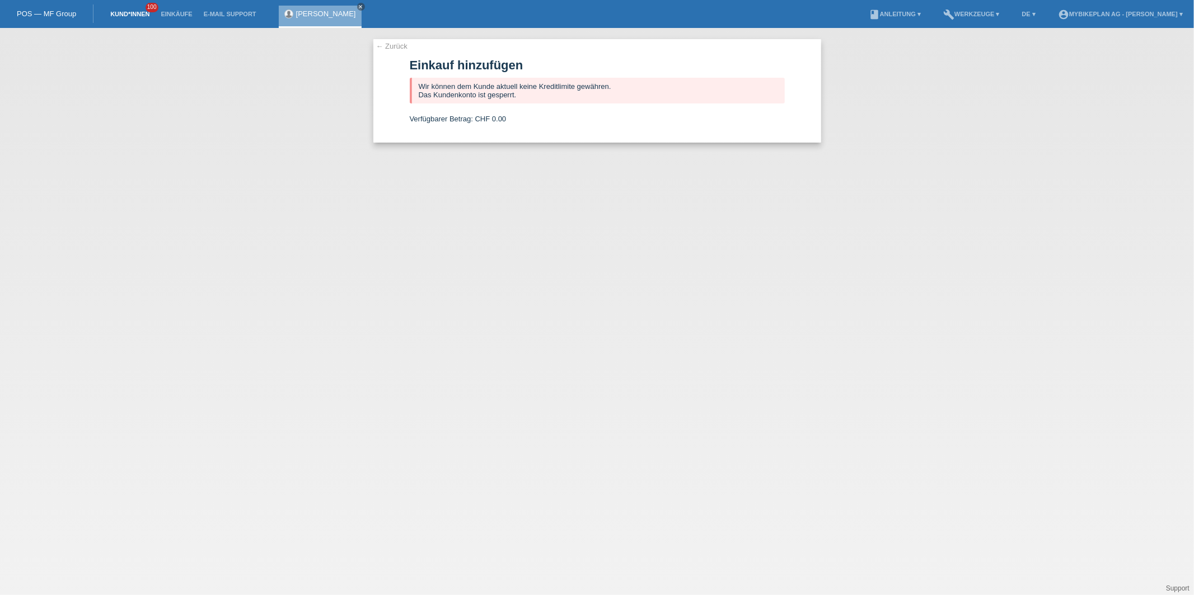
click at [125, 15] on link "Kund*innen" at bounding box center [130, 14] width 50 height 7
